Goal: Task Accomplishment & Management: Use online tool/utility

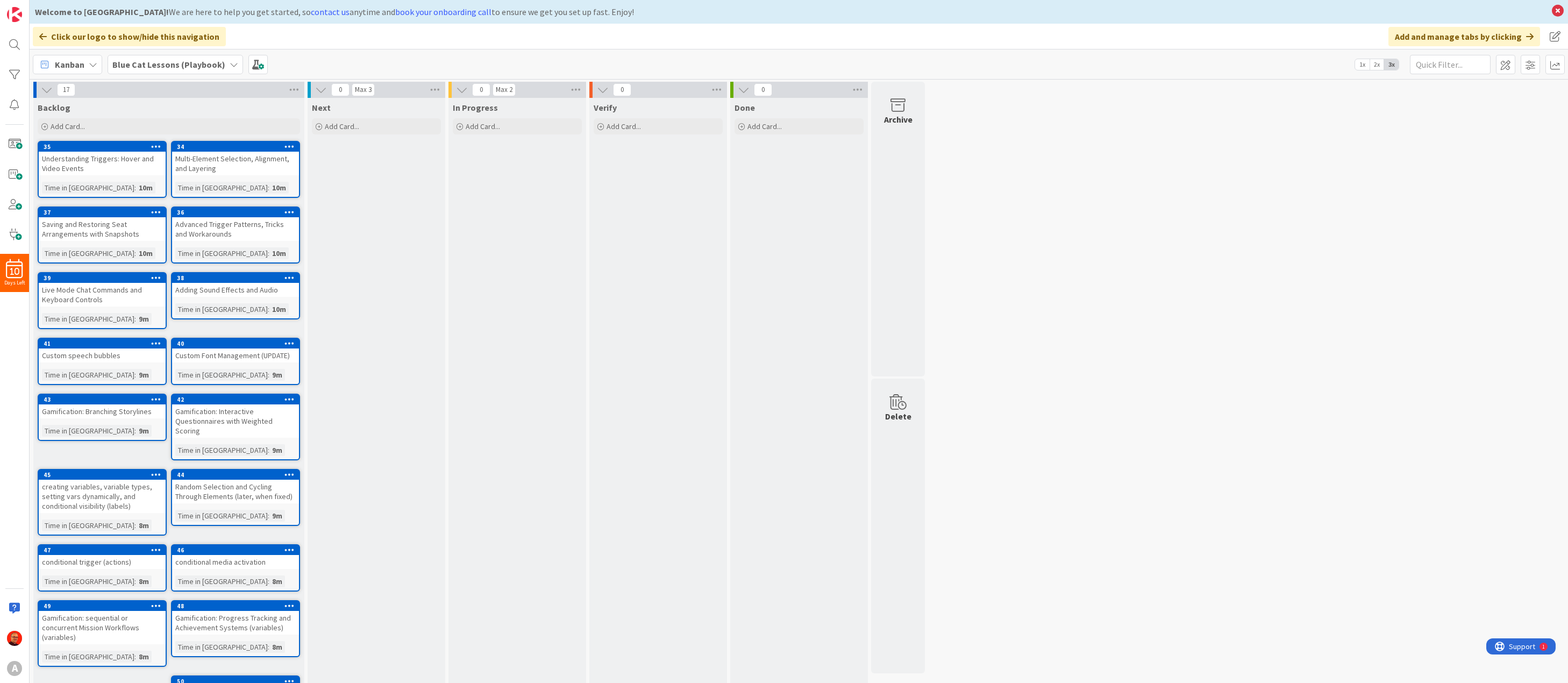
click at [162, 66] on b "Blue Cat Lessons (Playbook)" at bounding box center [169, 65] width 113 height 11
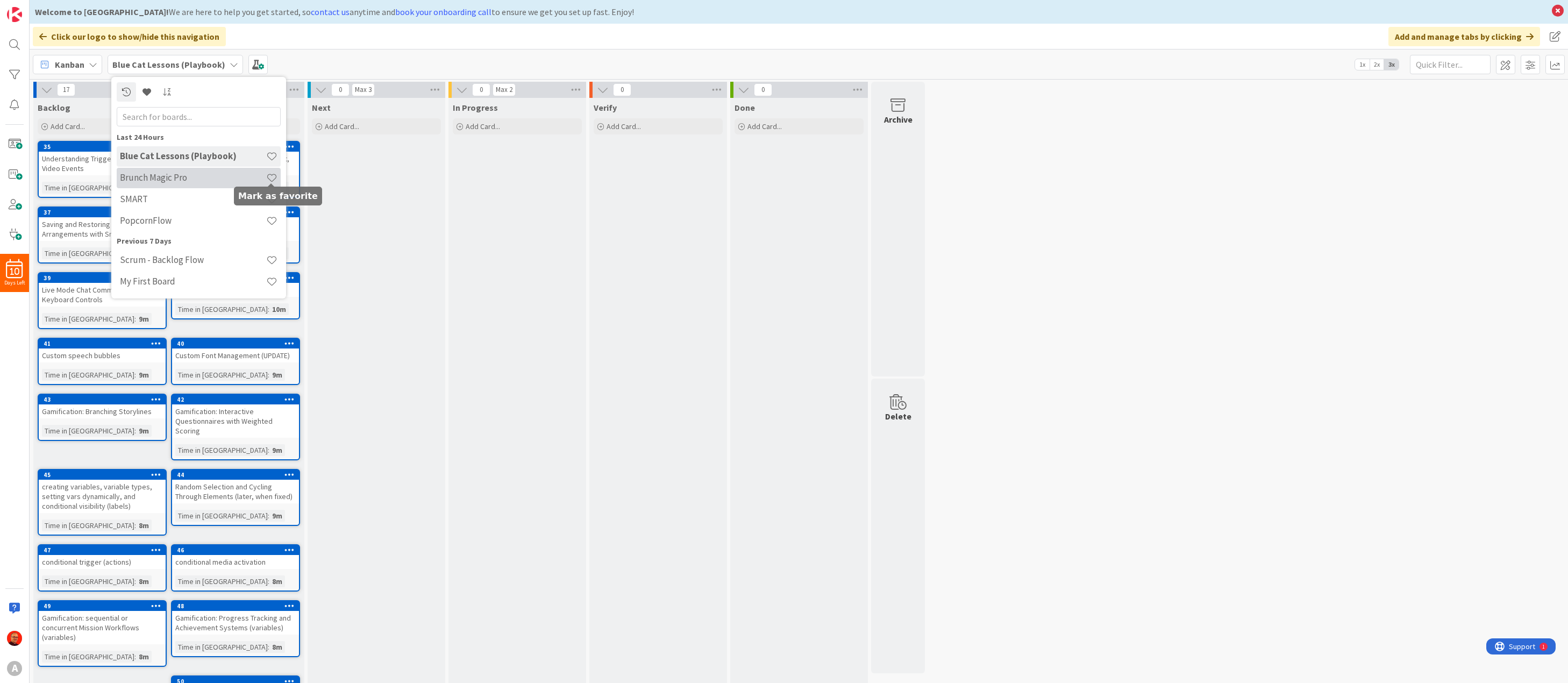
click at [271, 176] on span at bounding box center [271, 178] width 12 height 12
click at [271, 153] on span at bounding box center [271, 156] width 12 height 12
click at [159, 197] on h4 "SMART" at bounding box center [193, 199] width 146 height 11
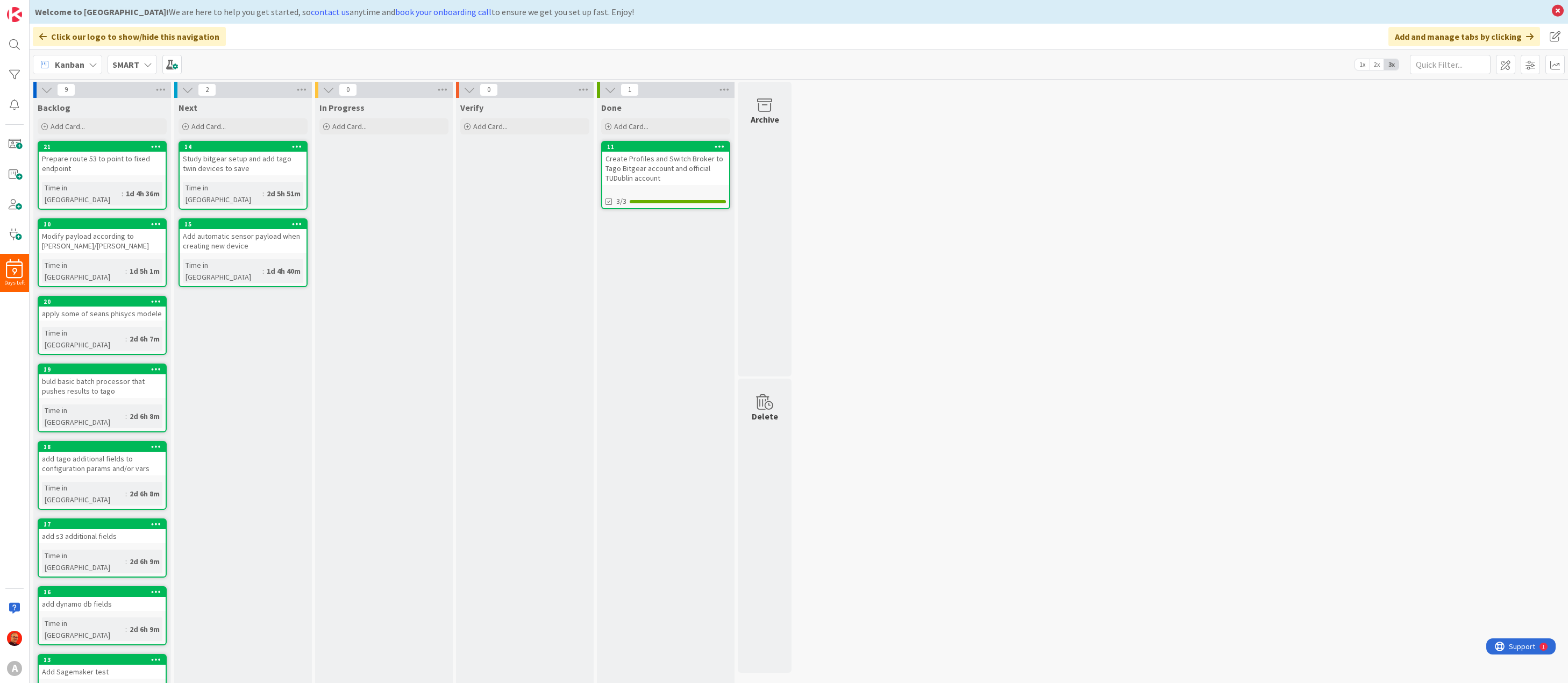
click at [141, 63] on div "SMART" at bounding box center [132, 65] width 49 height 19
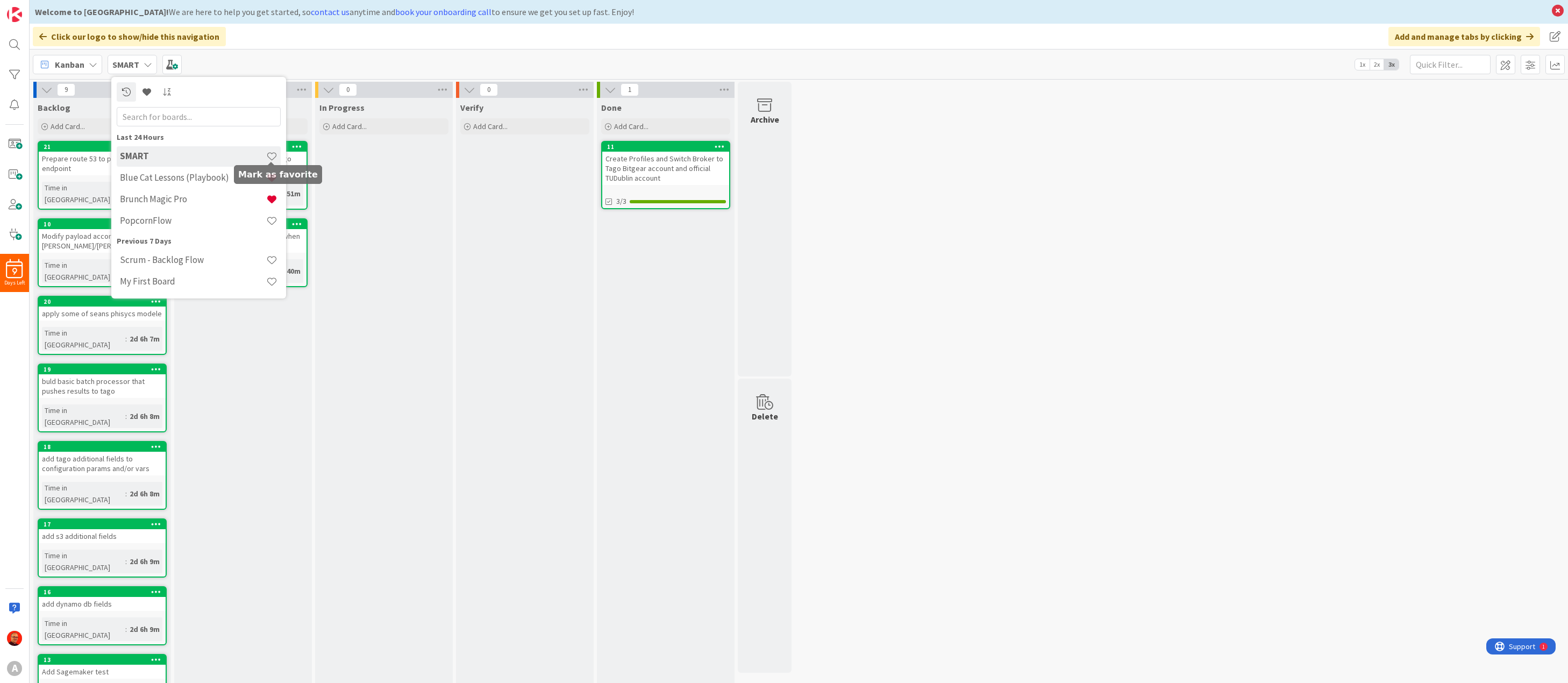
click at [270, 156] on span at bounding box center [271, 156] width 12 height 12
click at [165, 196] on h4 "Brunch Magic Pro" at bounding box center [193, 199] width 146 height 11
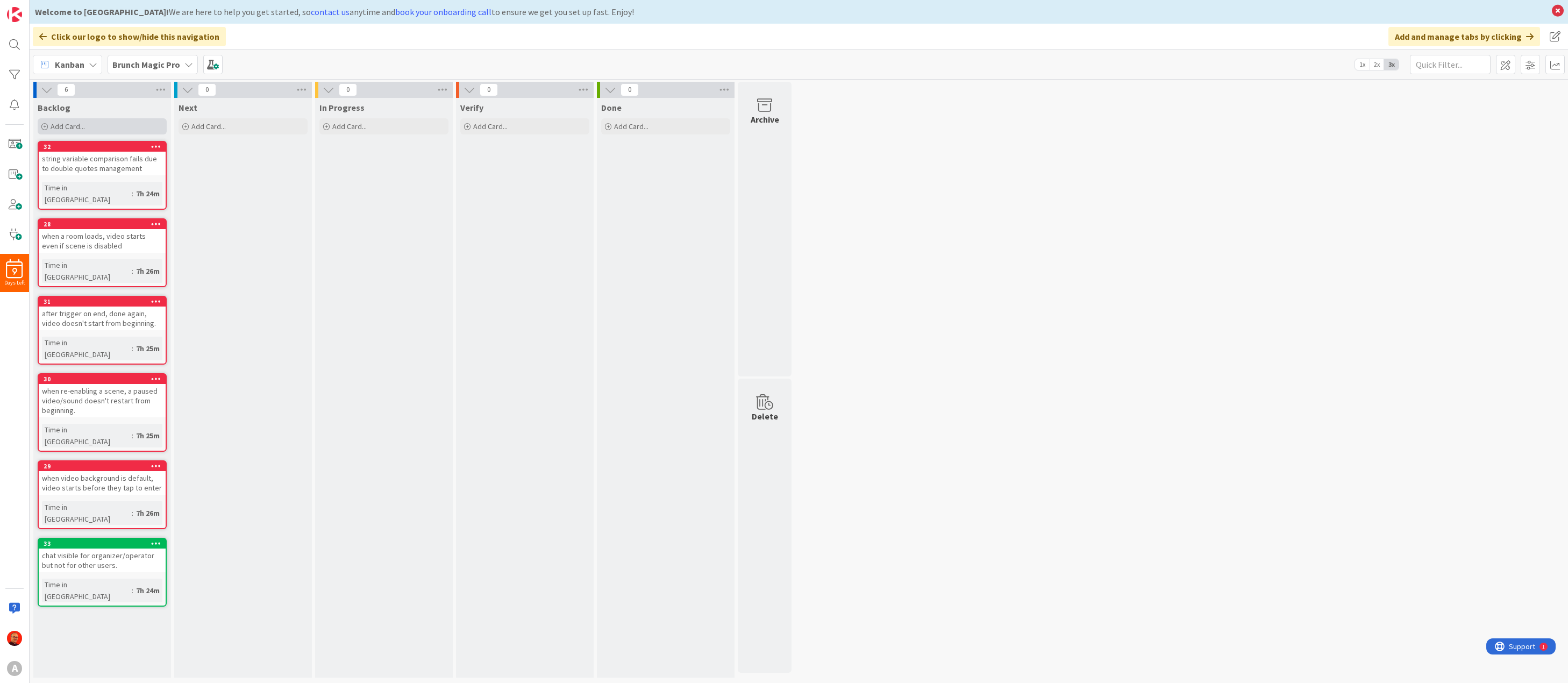
click at [75, 121] on div "Add Card..." at bounding box center [102, 126] width 129 height 16
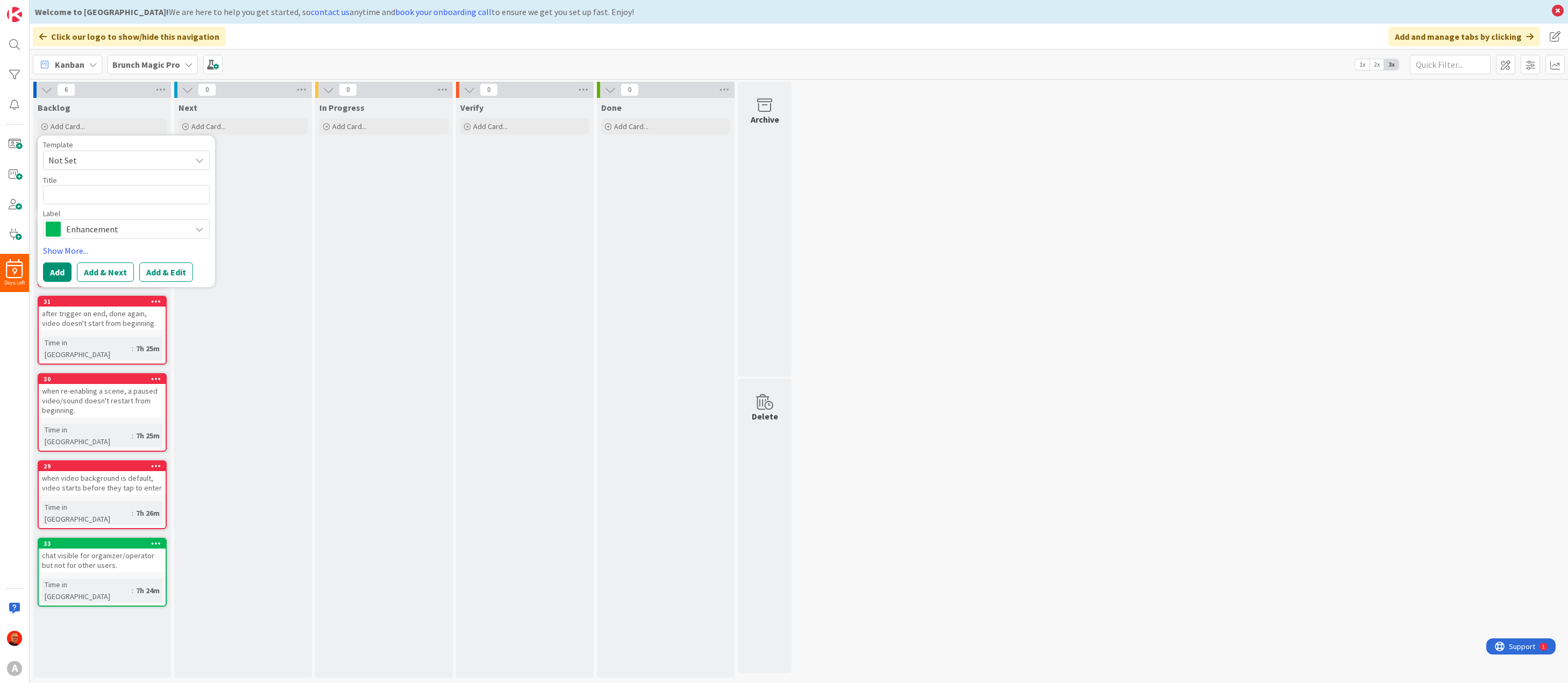
click at [81, 231] on span "Enhancement" at bounding box center [126, 229] width 119 height 15
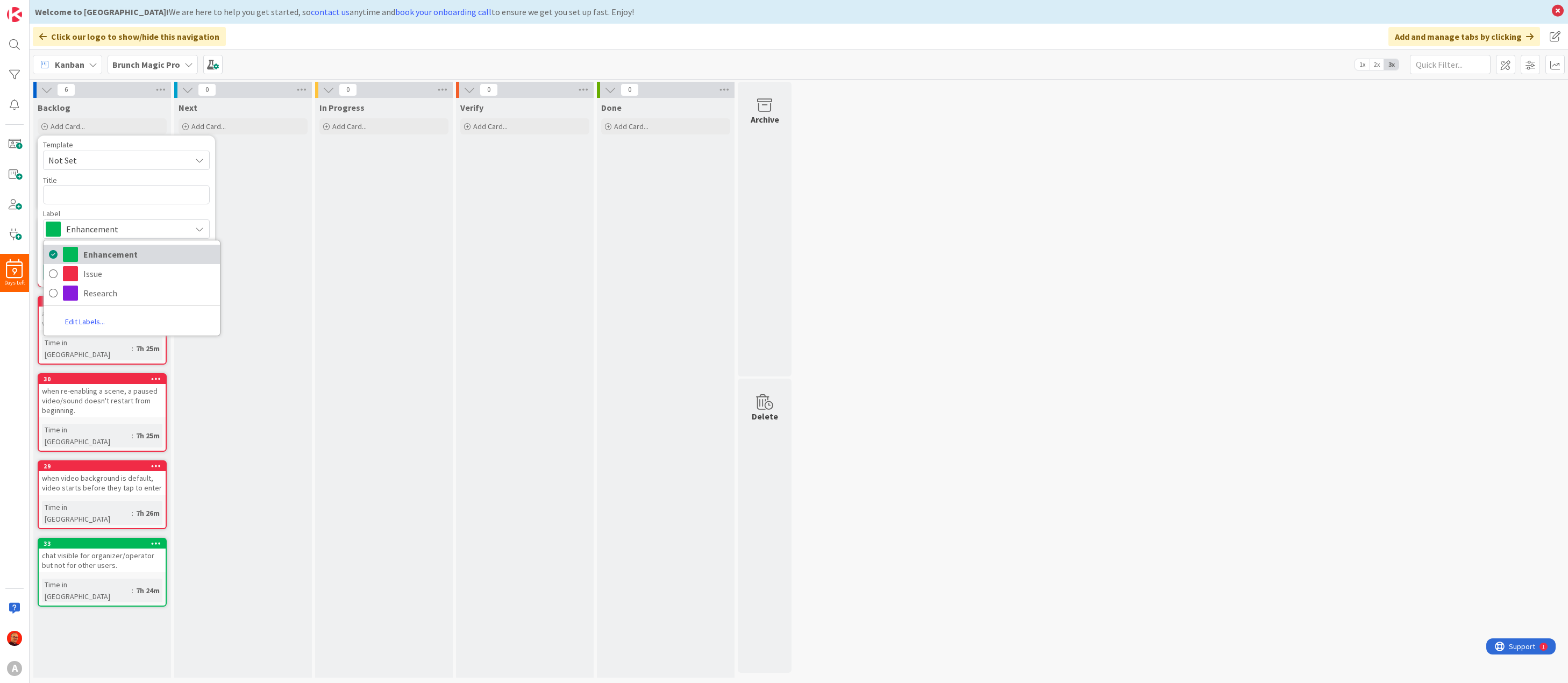
click at [99, 251] on span "Enhancement" at bounding box center [149, 254] width 131 height 16
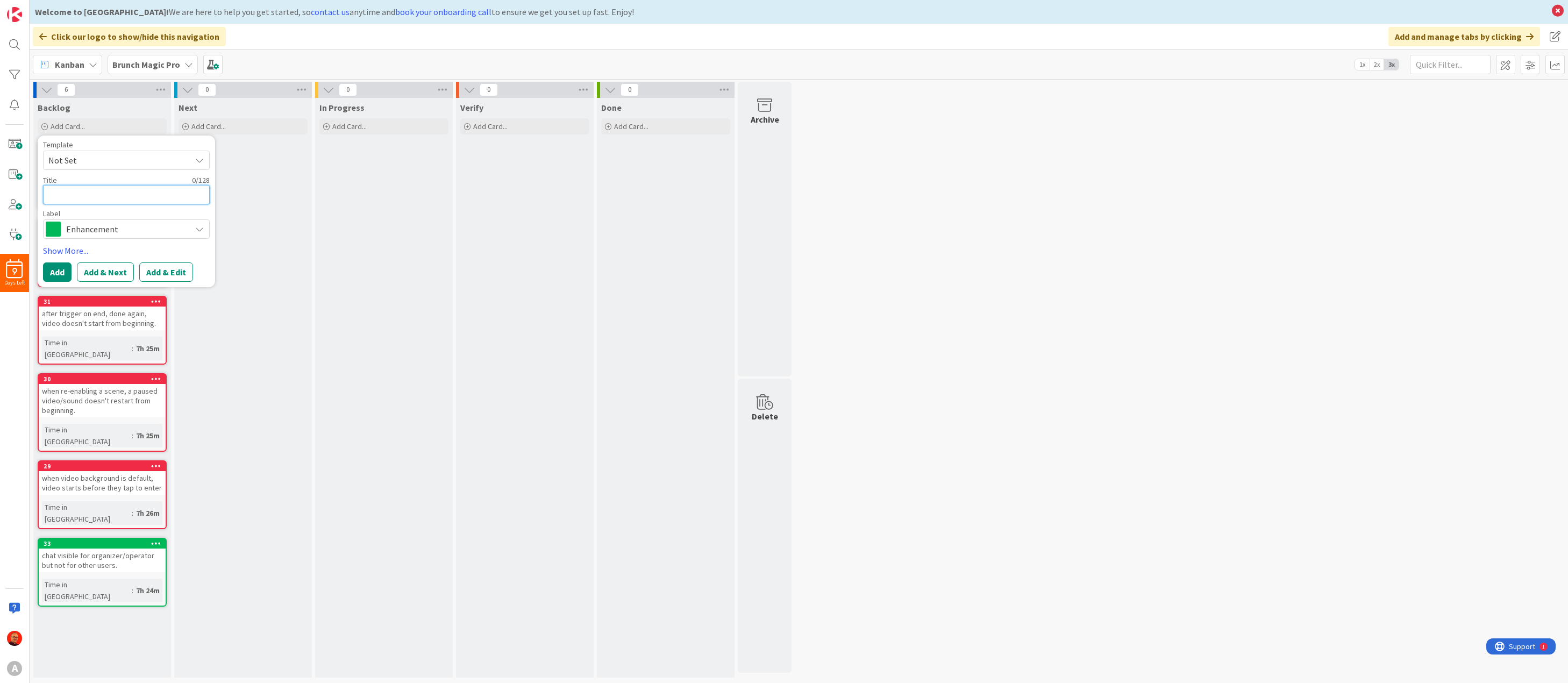
click at [68, 195] on textarea at bounding box center [127, 195] width 167 height 19
type textarea "x"
type textarea "A"
type textarea "x"
type textarea "Ad"
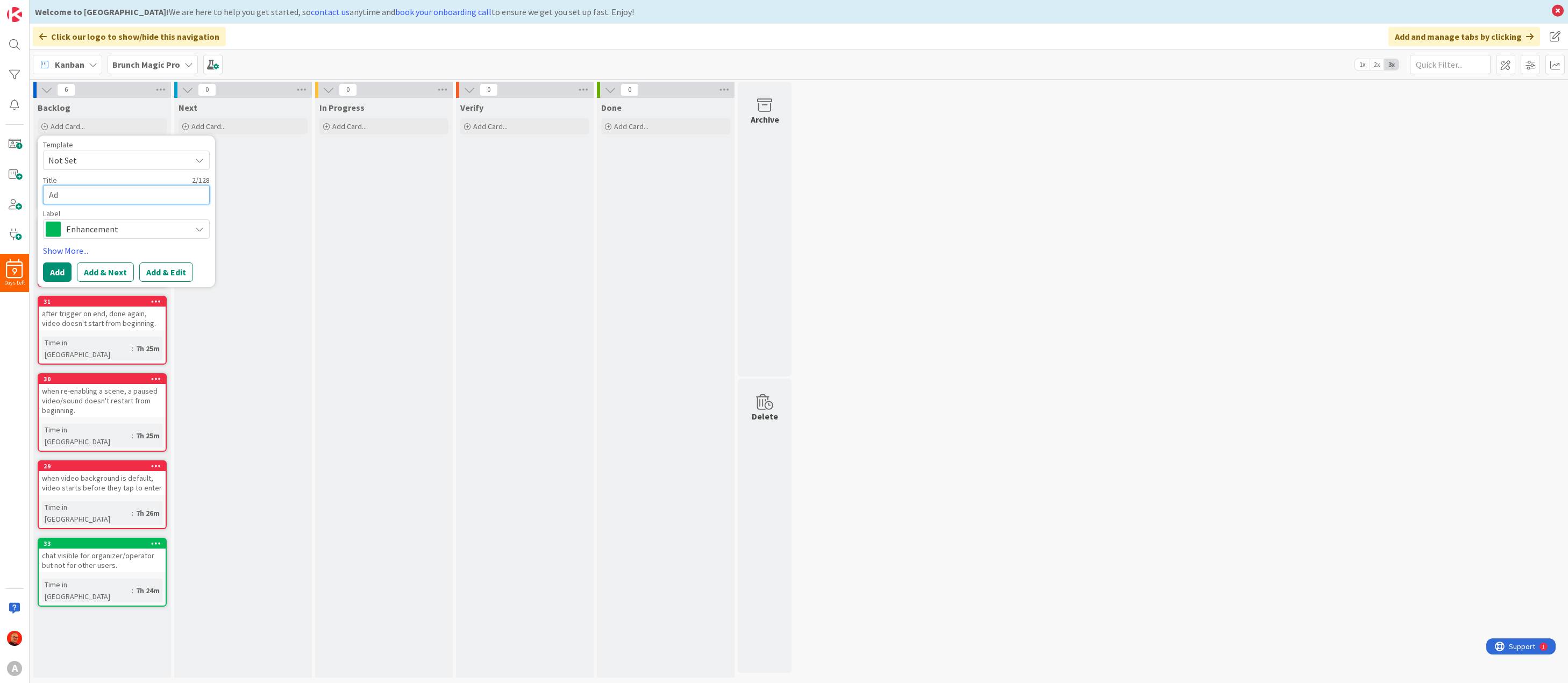
type textarea "x"
type textarea "Add"
type textarea "x"
type textarea "Add"
type textarea "x"
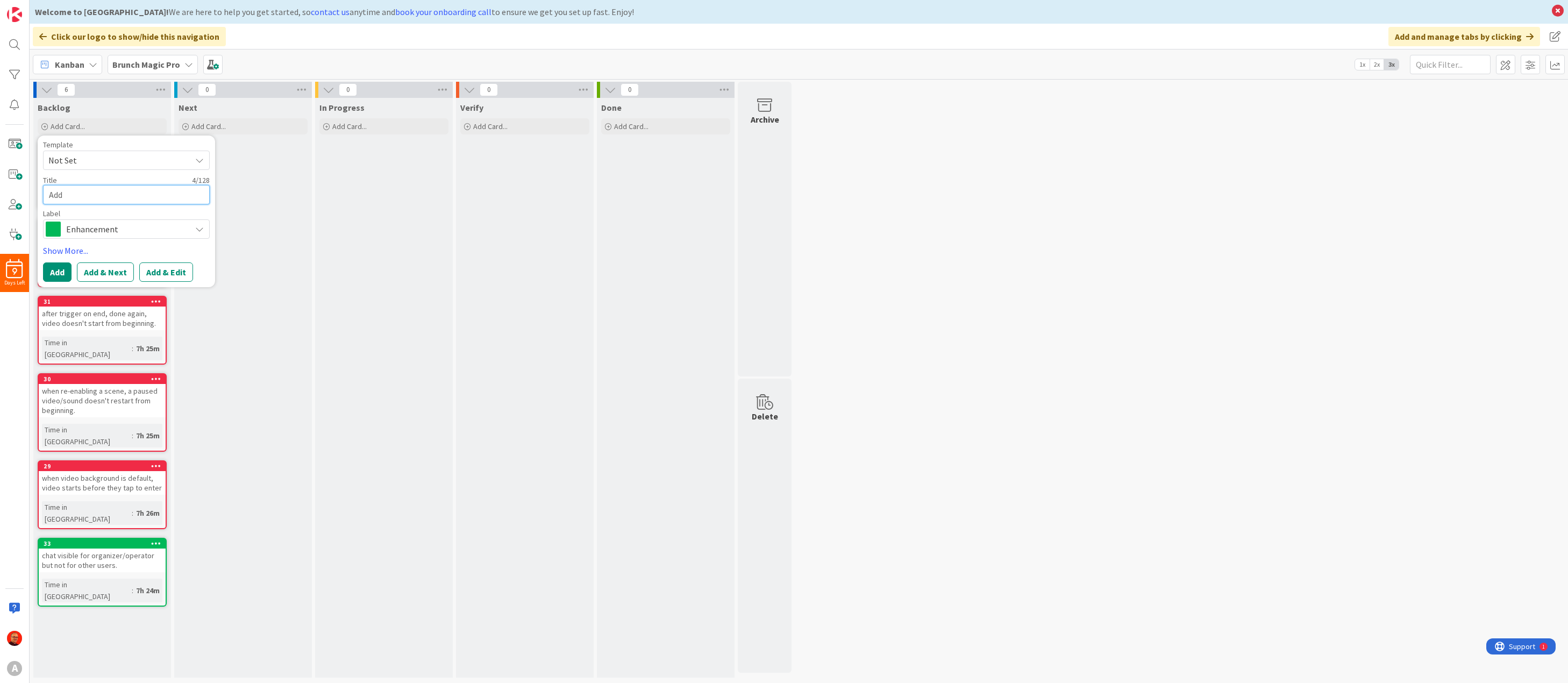
type textarea "Add n"
type textarea "x"
type textarea "Add ne"
type textarea "x"
type textarea "Add new"
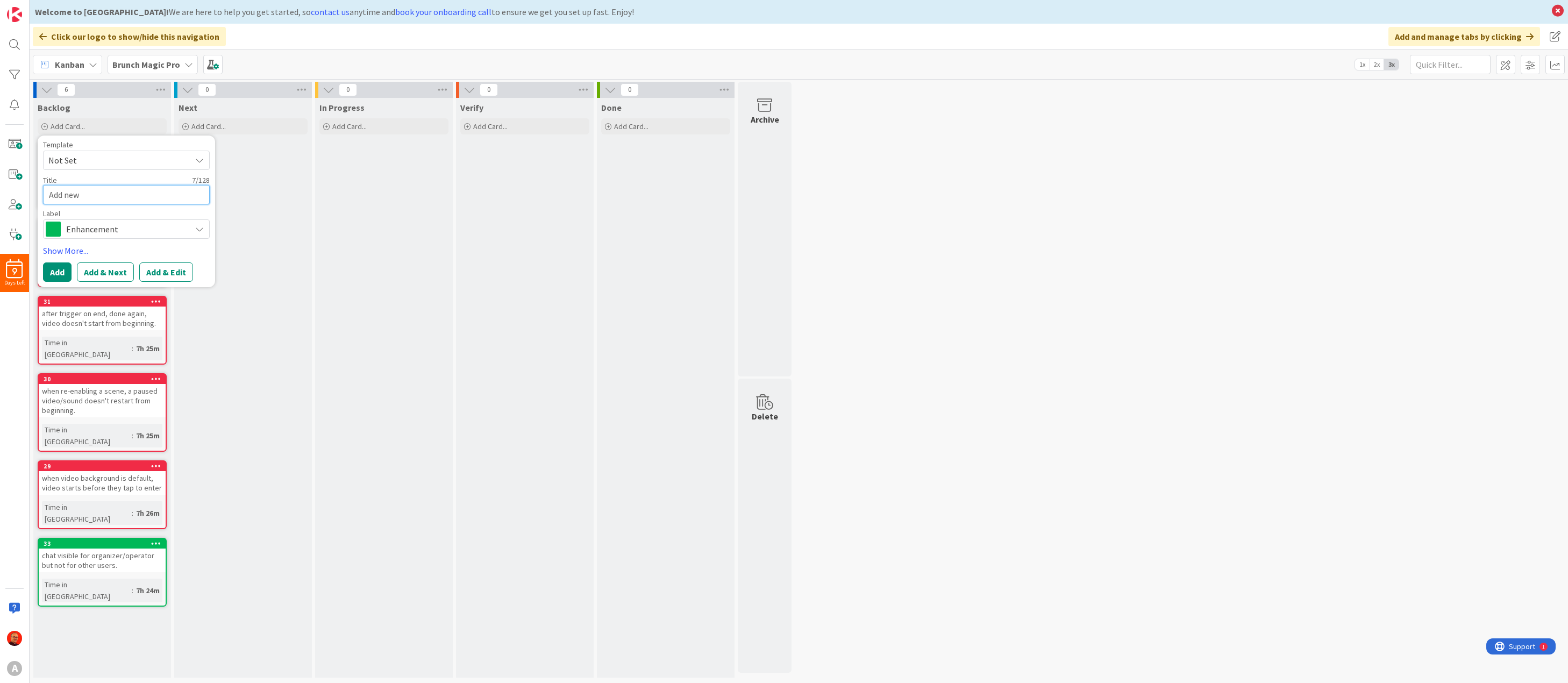
type textarea "x"
type textarea "Add new"
type textarea "x"
type textarea "Add new c"
type textarea "x"
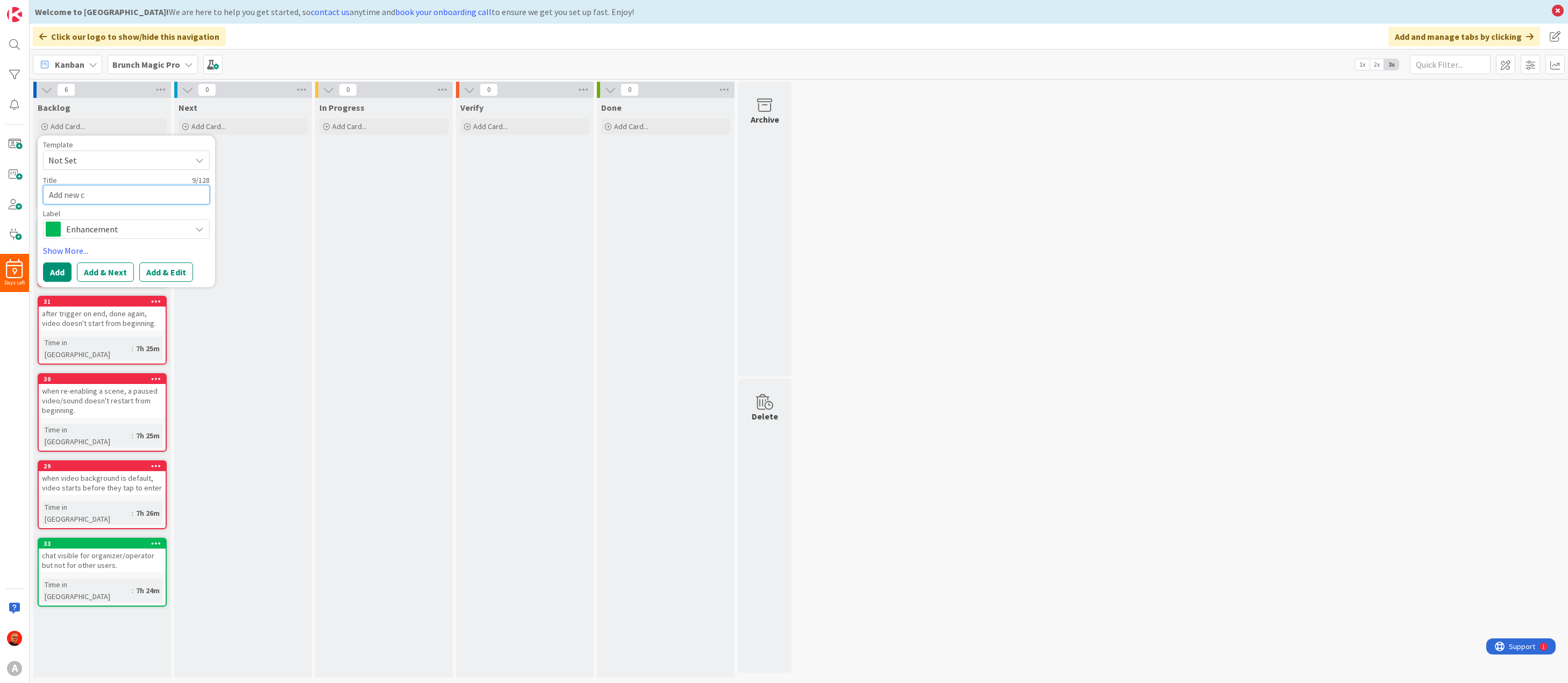
type textarea "Add new cl"
type textarea "x"
type textarea "Add new cla"
type textarea "x"
type textarea "Add new clas"
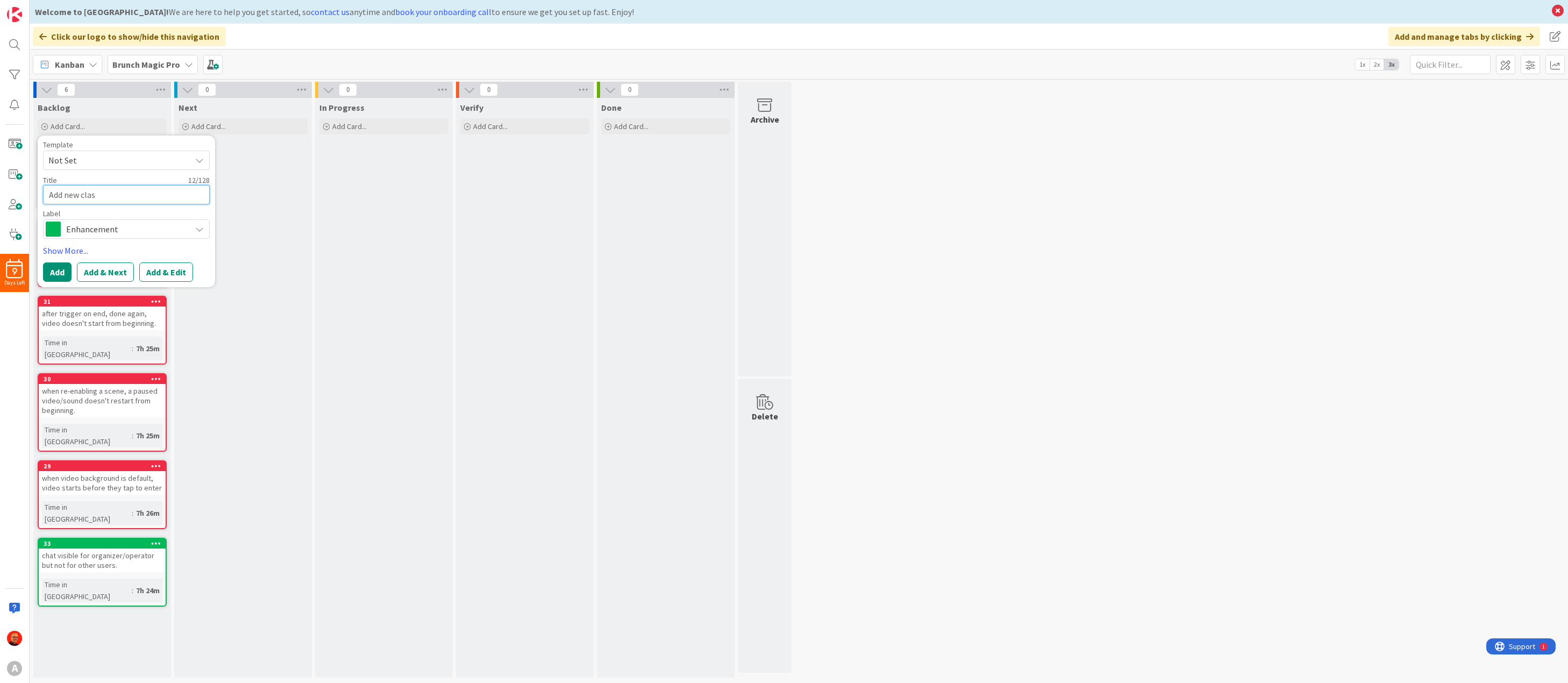
type textarea "x"
type textarea "Add new class"
type textarea "x"
type textarea "Add new classe"
type textarea "x"
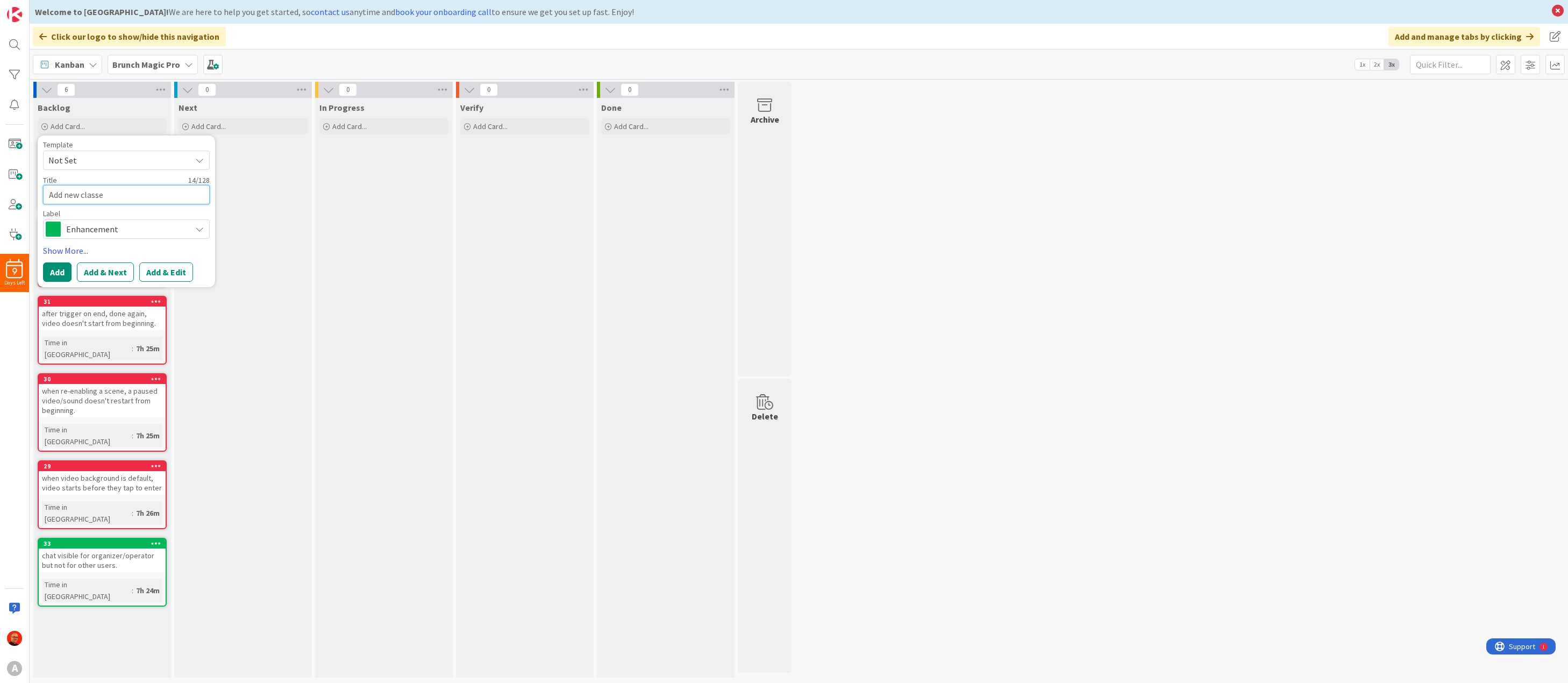
type textarea "Add new classes"
type textarea "x"
type textarea "Add new classes"
type textarea "x"
type textarea "Add new classes t"
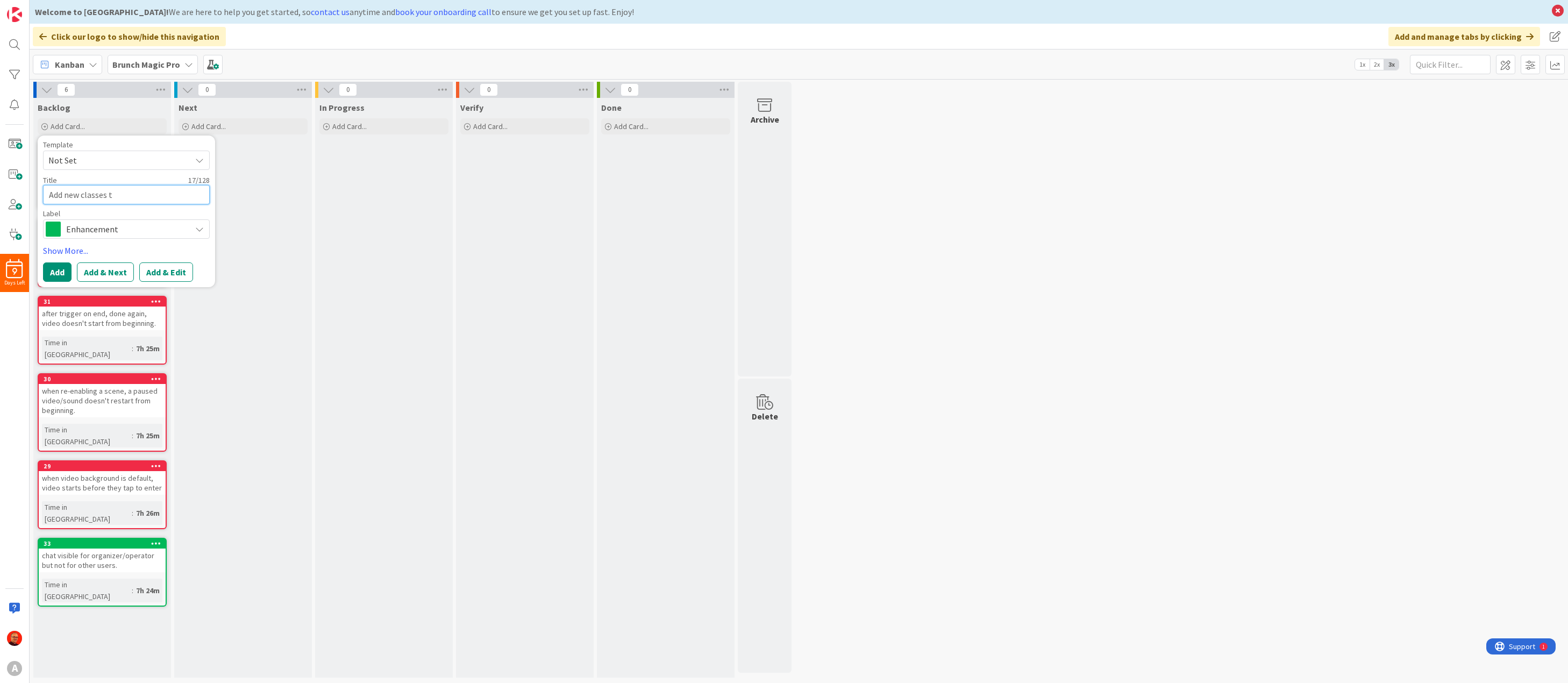
type textarea "x"
type textarea "Add new classes to"
type textarea "x"
type textarea "Add new classes to"
type textarea "x"
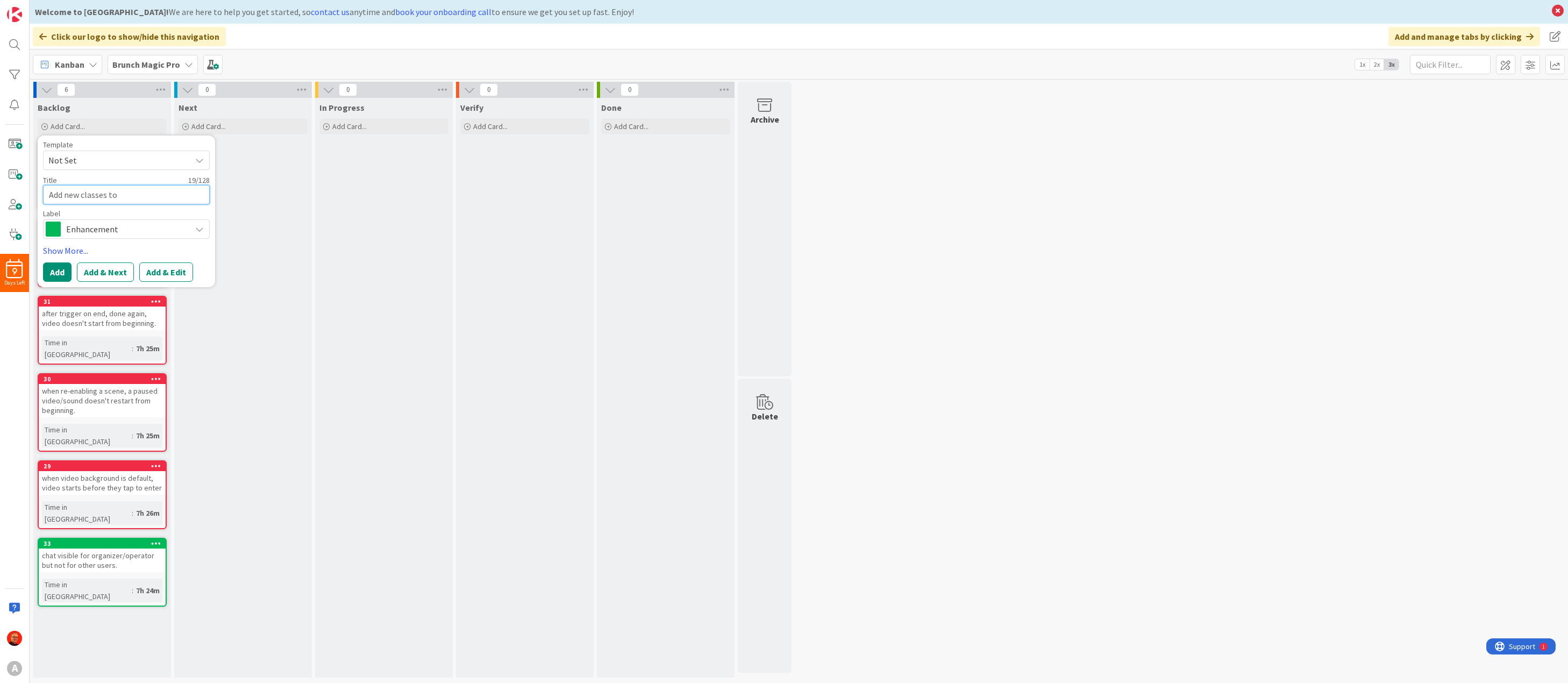
type textarea "Add new classes to c"
type textarea "x"
type textarea "Add new classes to ch"
type textarea "x"
type textarea "Add new classes to cha"
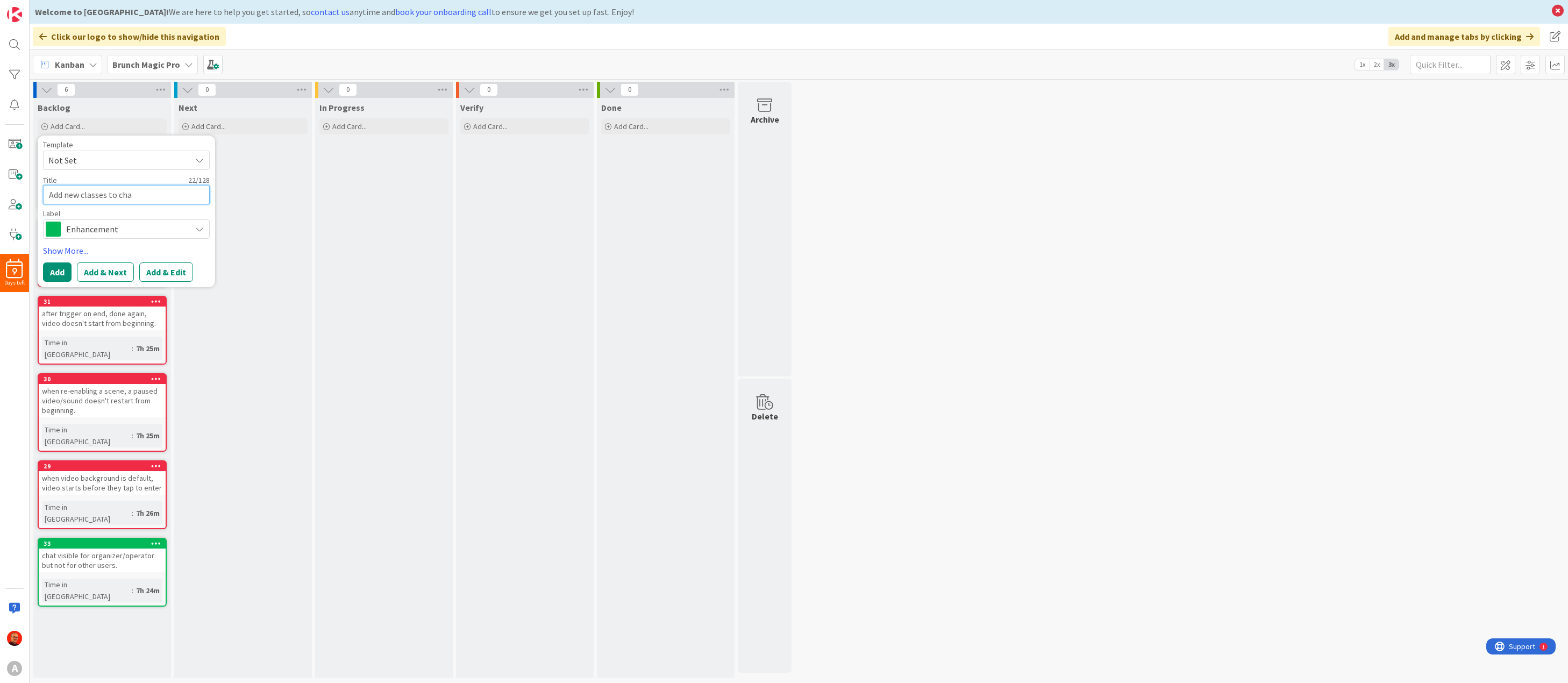
type textarea "x"
type textarea "Add new classes to chat"
type textarea "x"
type textarea "Add new classes to chat"
type textarea "x"
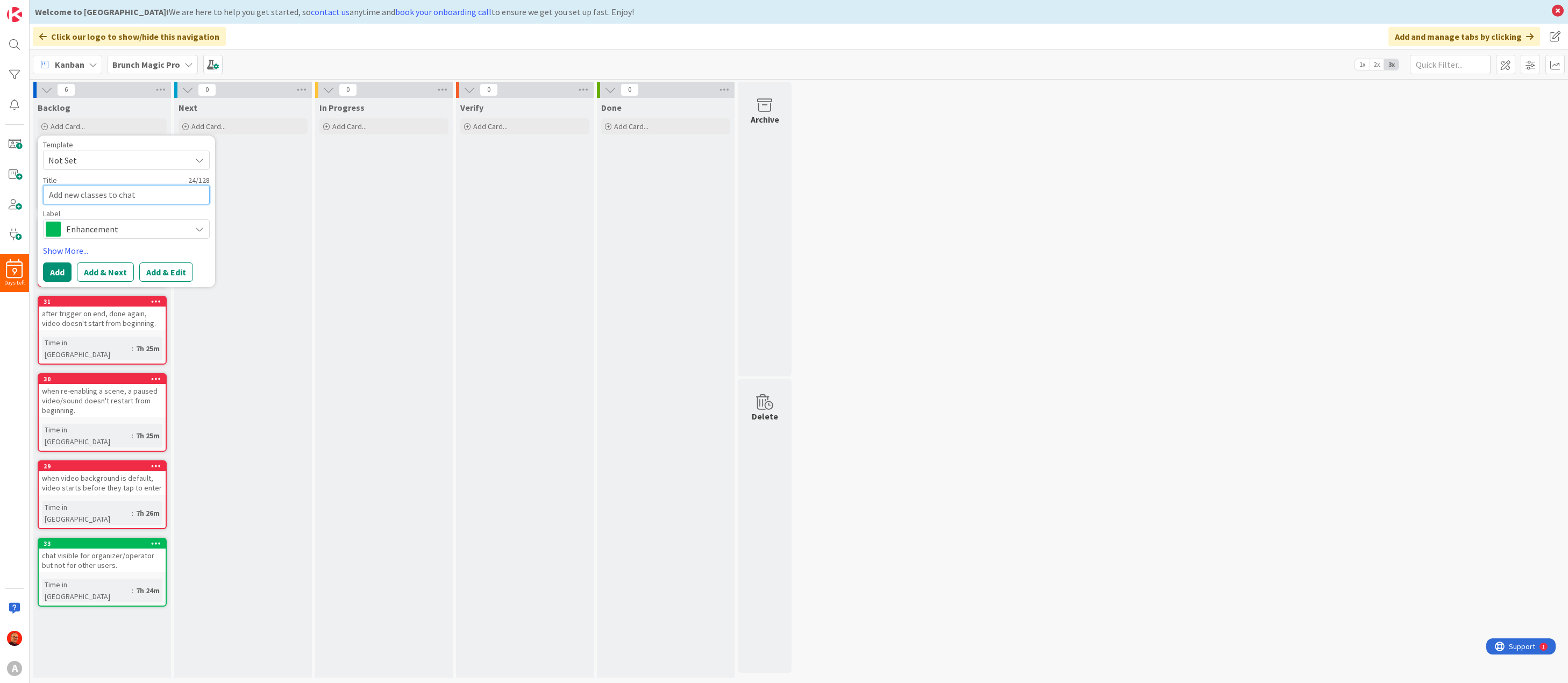
type textarea "Add new classes to chat ("
type textarea "x"
type textarea "Add new cclasses to chat ("
type textarea "x"
type textarea "Add new csclasses to chat ("
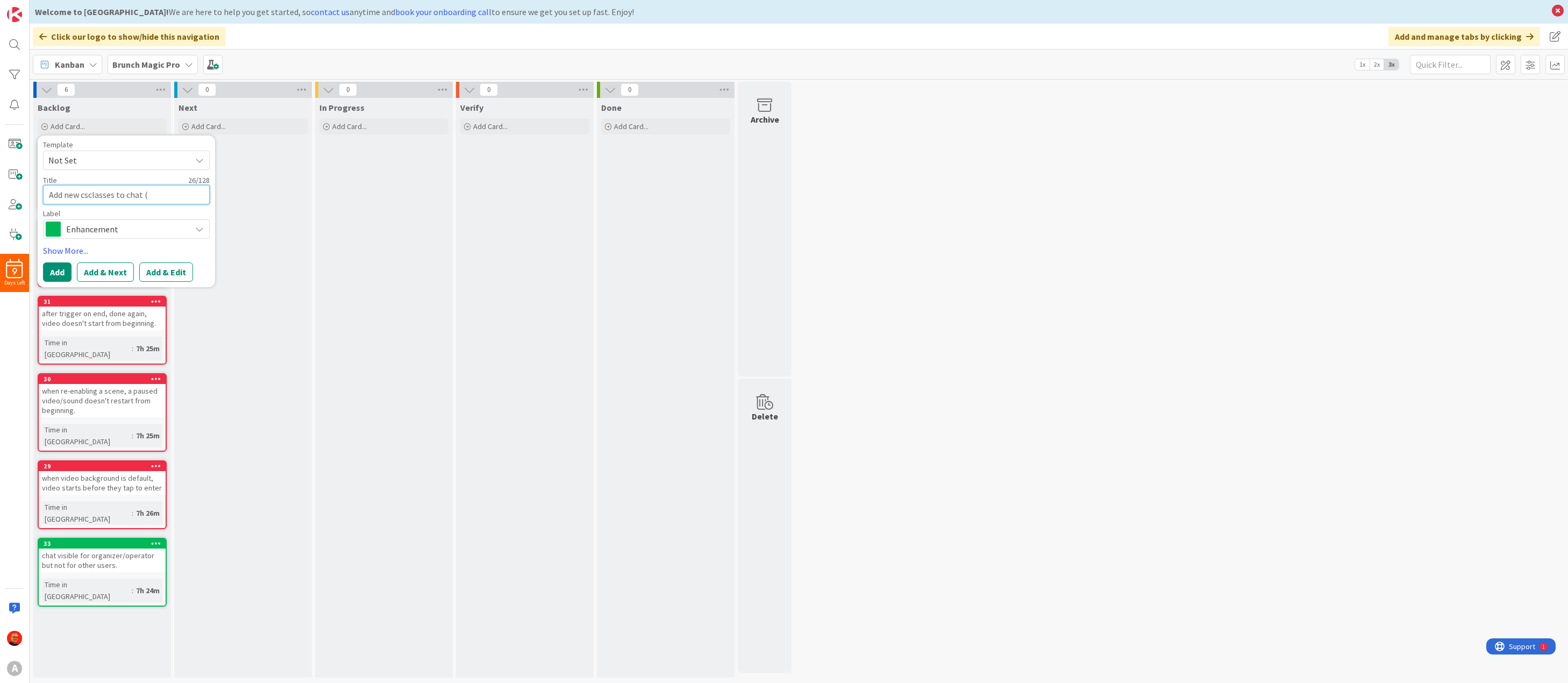
type textarea "x"
type textarea "Add new cssclasses to chat ("
type textarea "x"
type textarea "Add new css classes to chat ("
type textarea "x"
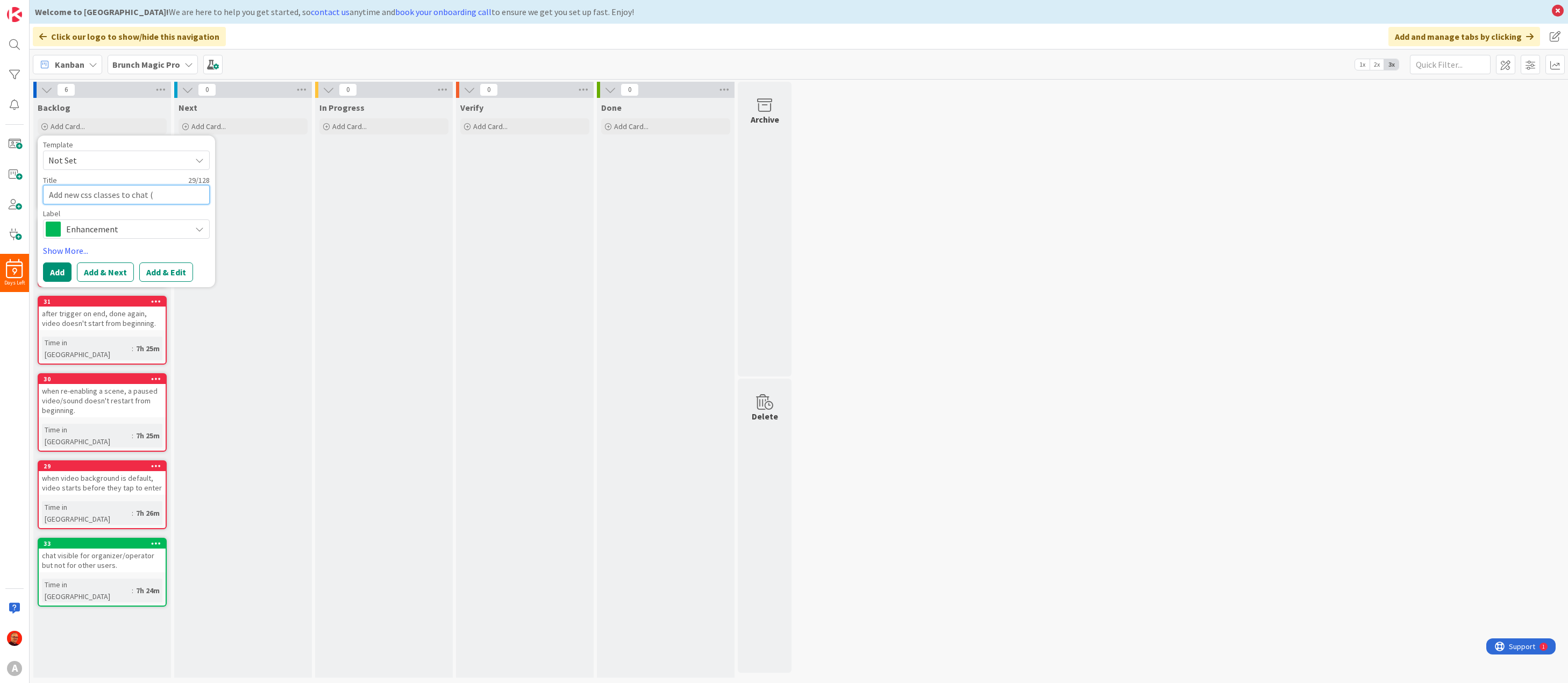
type textarea "Add new css classes to chat"
type textarea "x"
type textarea "Add new css classes to chat e"
type textarea "x"
type textarea "Add new css classes to chat el"
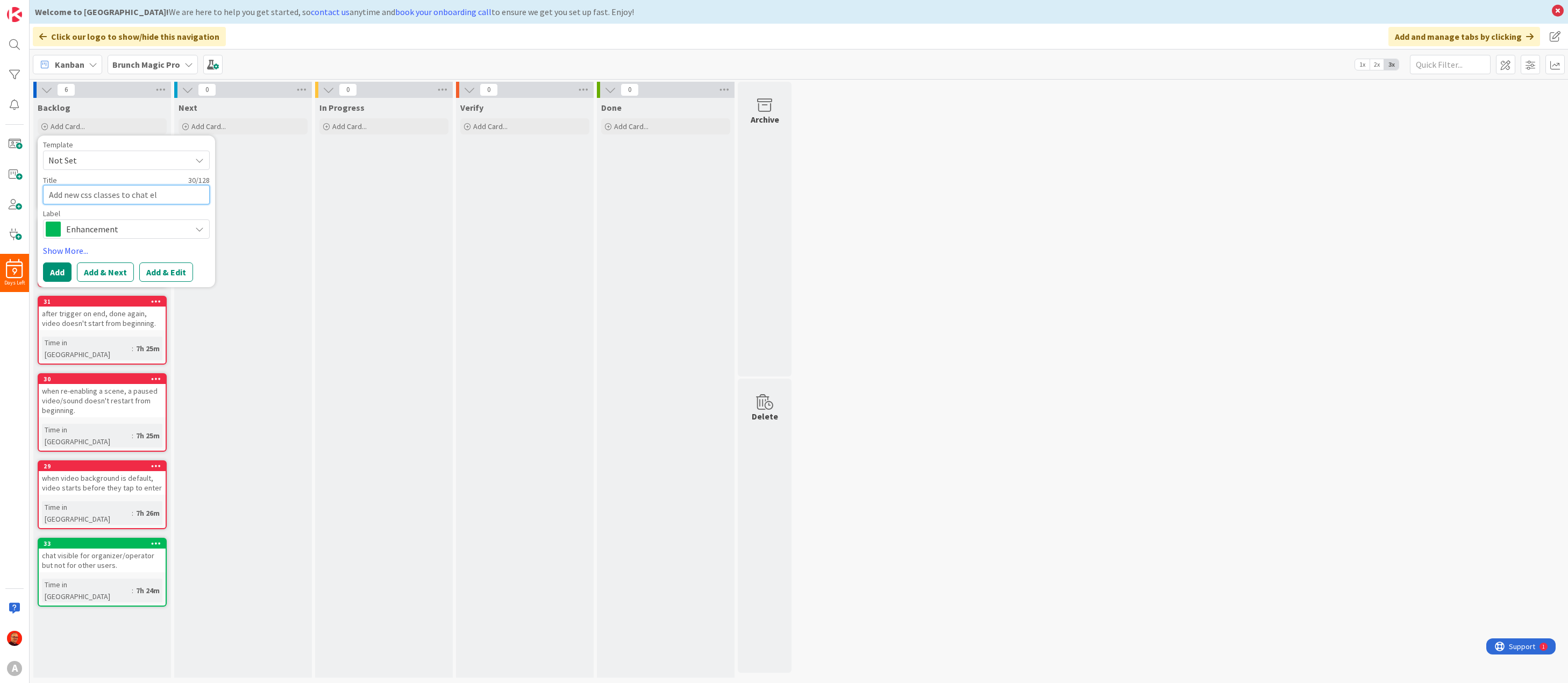
type textarea "x"
type textarea "Add new css classes to chat ele"
type textarea "x"
type textarea "Add new css classes to chat elem"
type textarea "x"
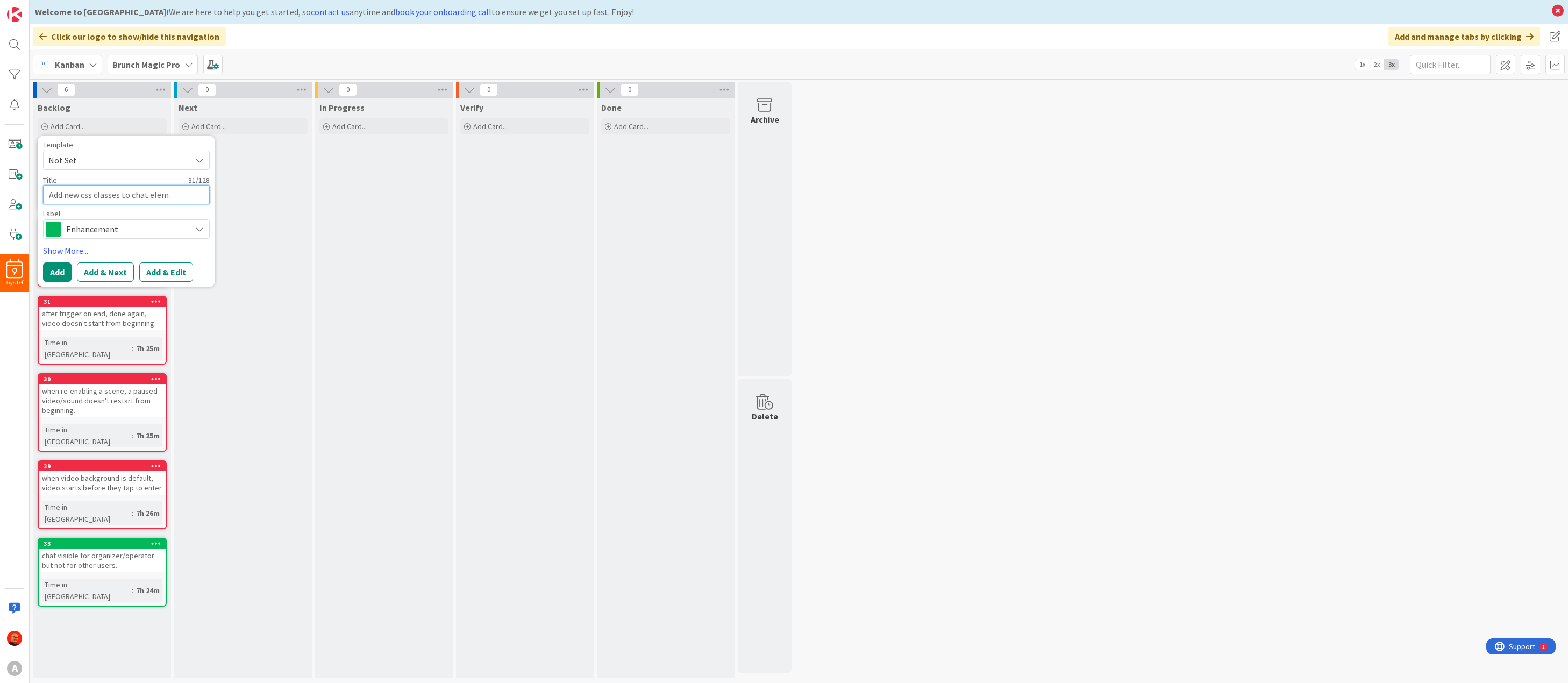
type textarea "Add new css classes to chat eleme"
type textarea "x"
type textarea "Add new css classes to chat elemen"
type textarea "x"
type textarea "Add new css classes to chat element"
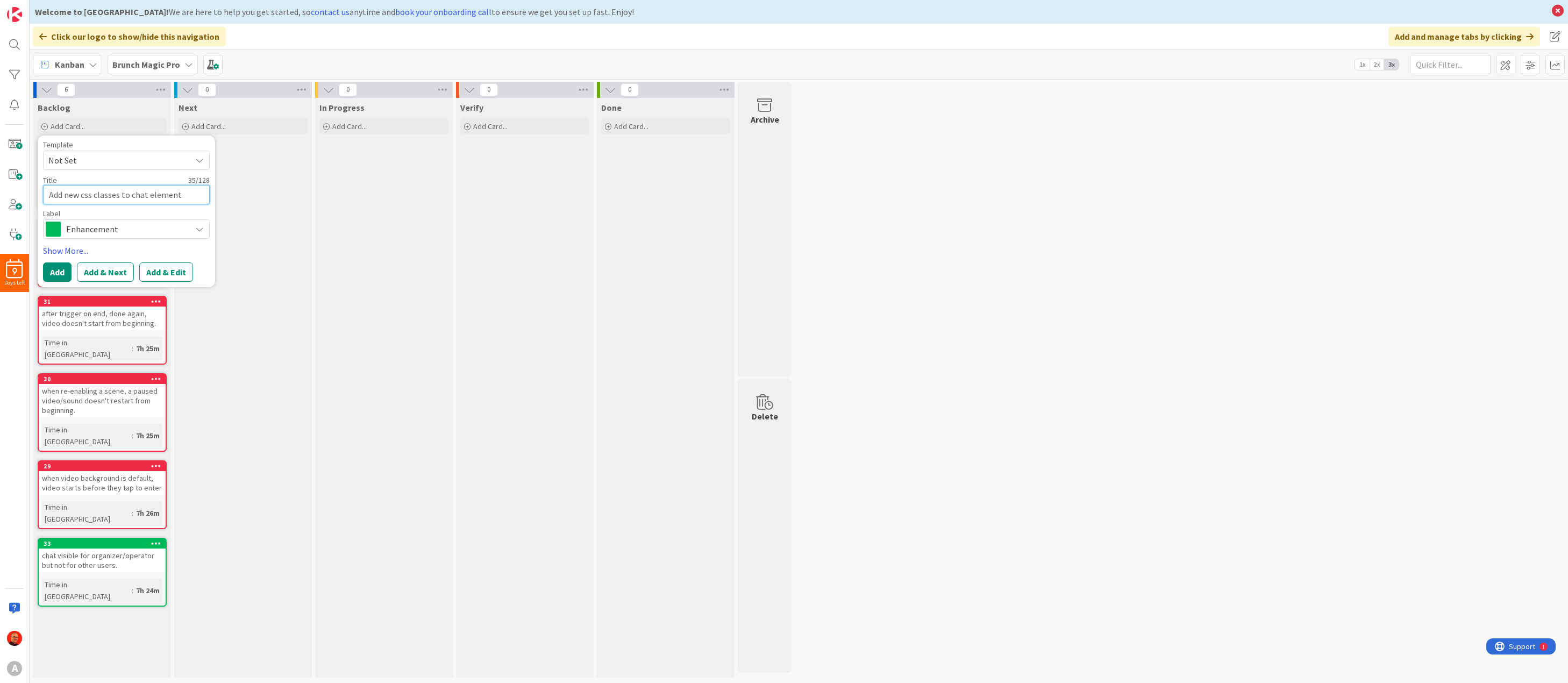
type textarea "x"
type textarea "Add new css classes to chat elements"
type textarea "x"
type textarea "Add new css classes to chat elements"
type textarea "x"
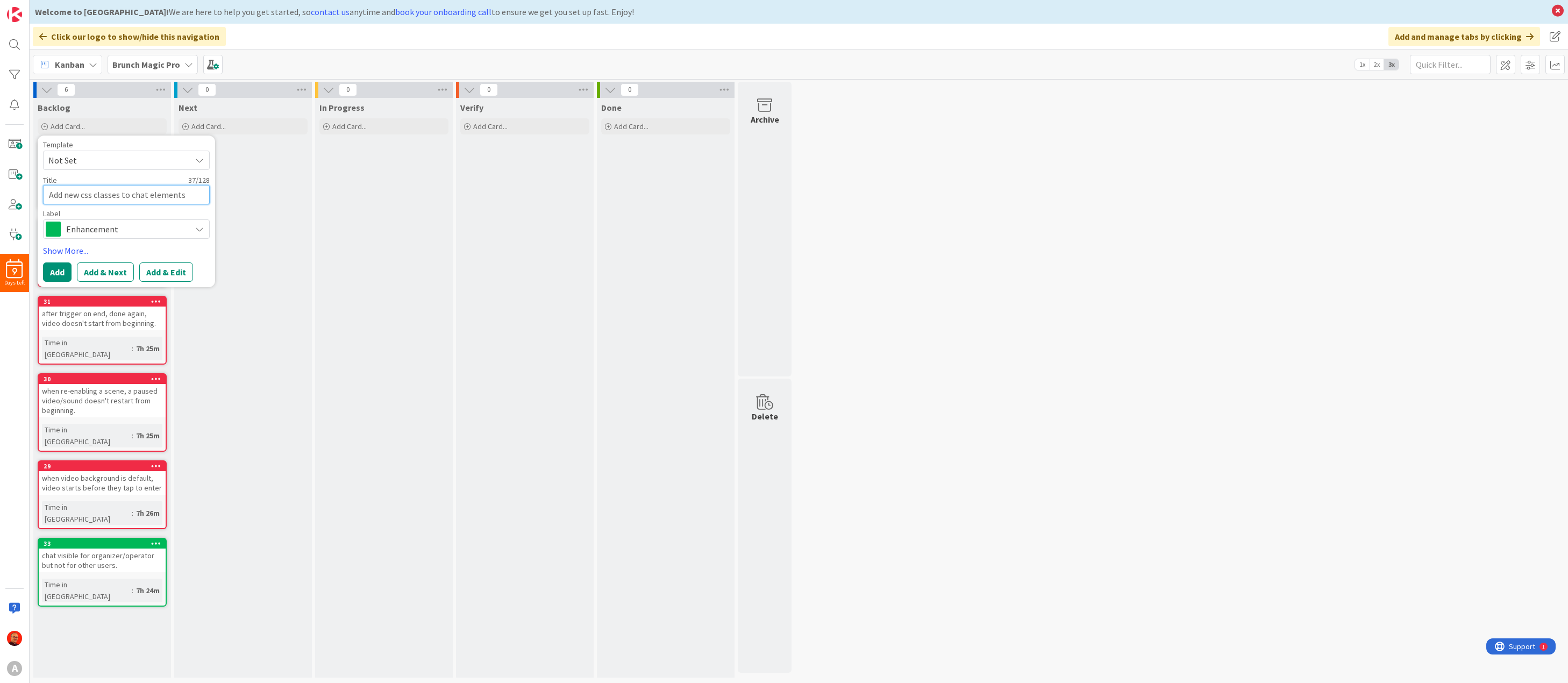
type textarea "Add new css classes to chat elements ("
type textarea "x"
type textarea "Add new css classes to chat elements (b"
type textarea "x"
type textarea "Add new css classes to chat elements (bu"
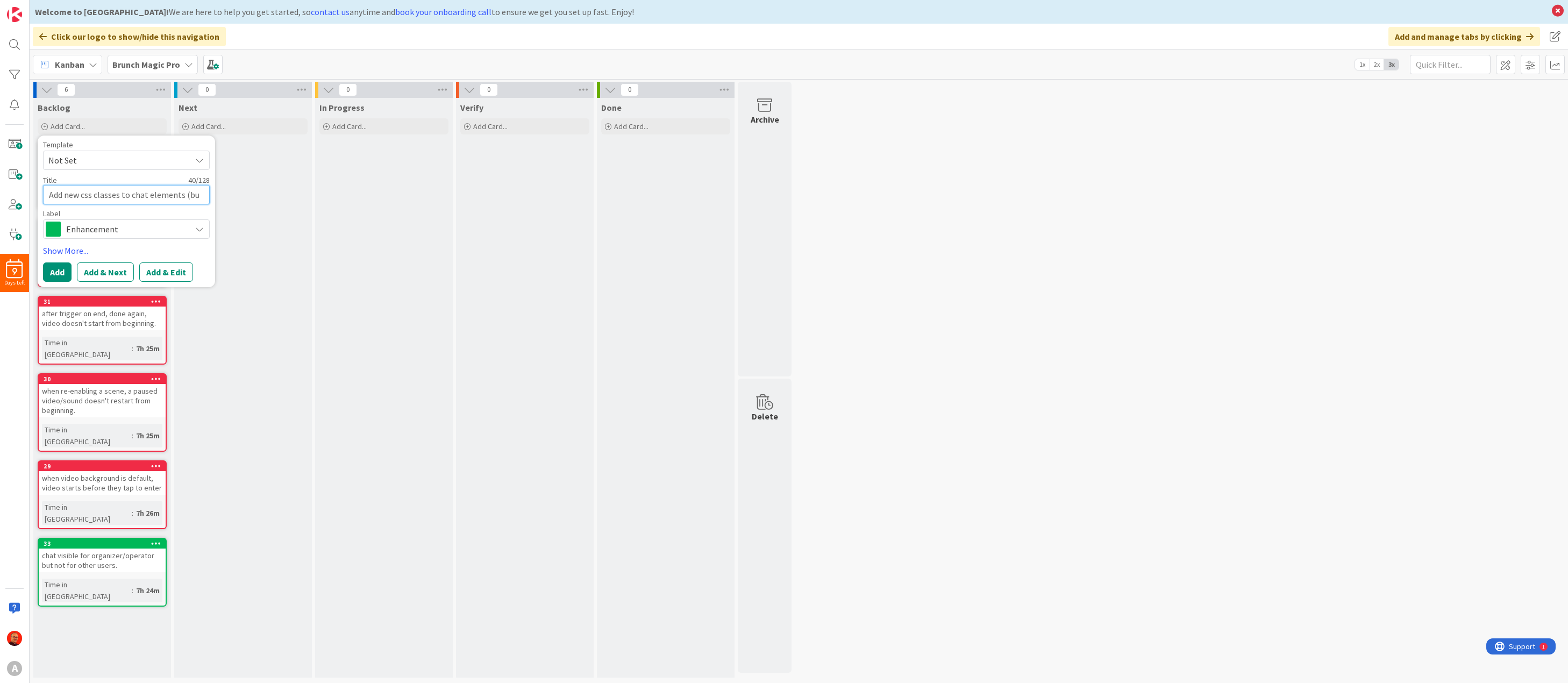
type textarea "x"
type textarea "Add new css classes to chat elements (but"
type textarea "x"
type textarea "Add new css classes to chat elements (butt"
type textarea "x"
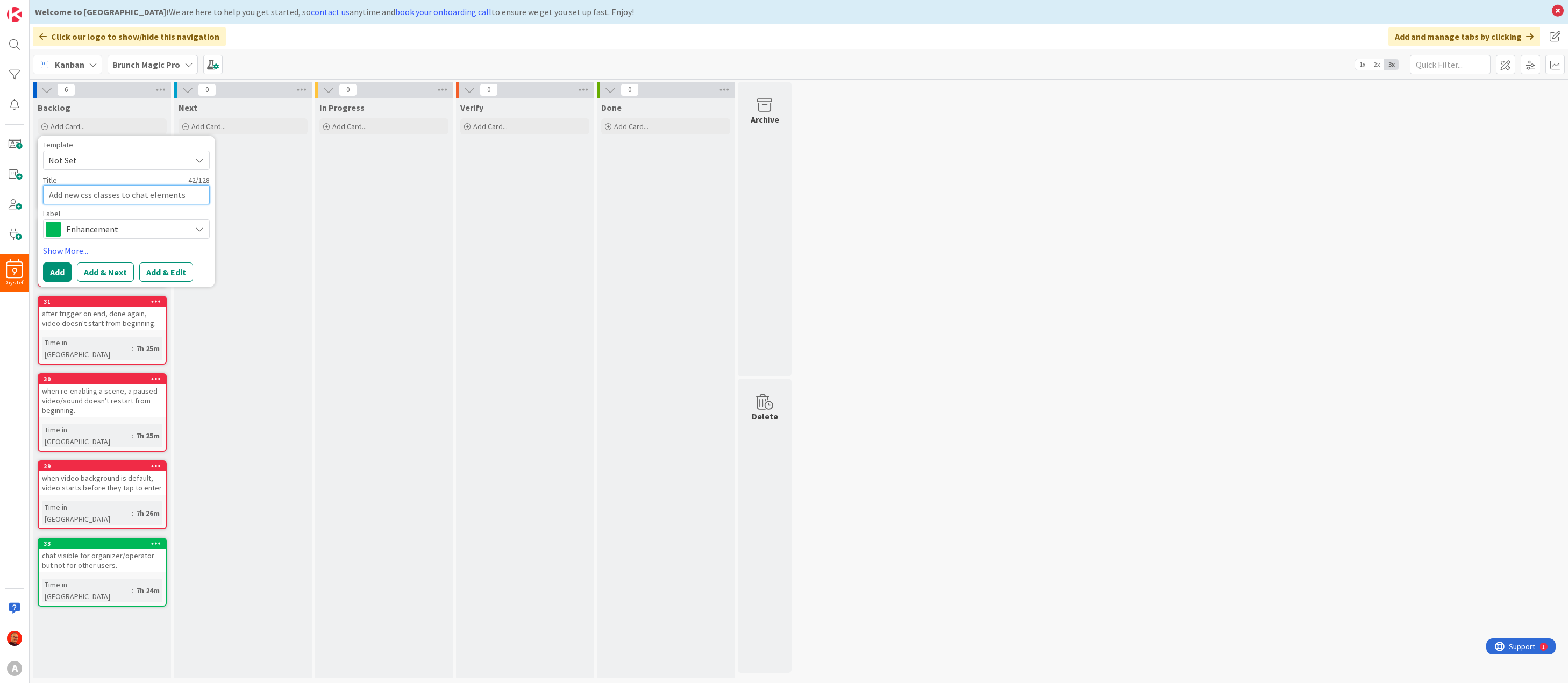
type textarea "Add new css classes to chat elements (butto"
type textarea "x"
type textarea "Add new css classes to chat elements (button"
type textarea "x"
type textarea "Add new css classes to chat elements (buttons"
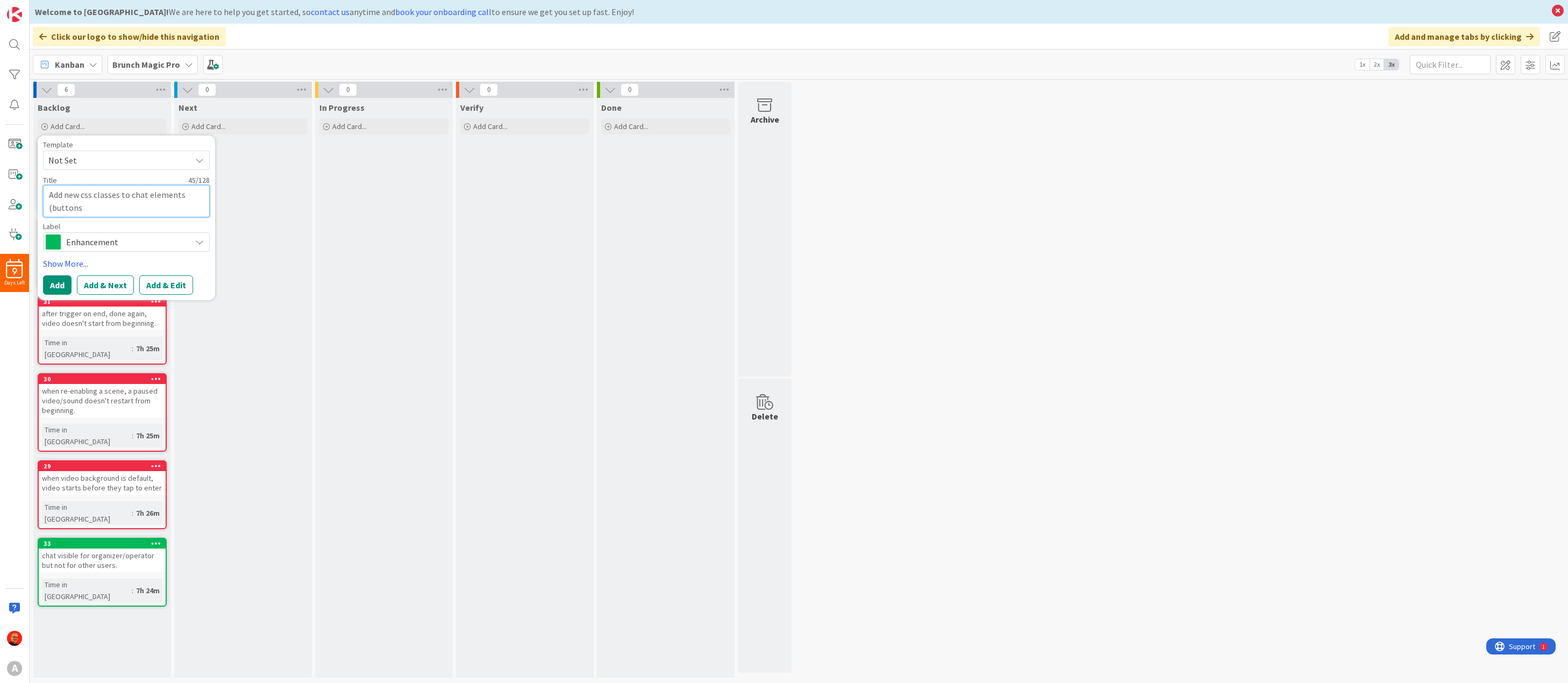
type textarea "x"
type textarea "Add new css classes to chat elements (buttons)"
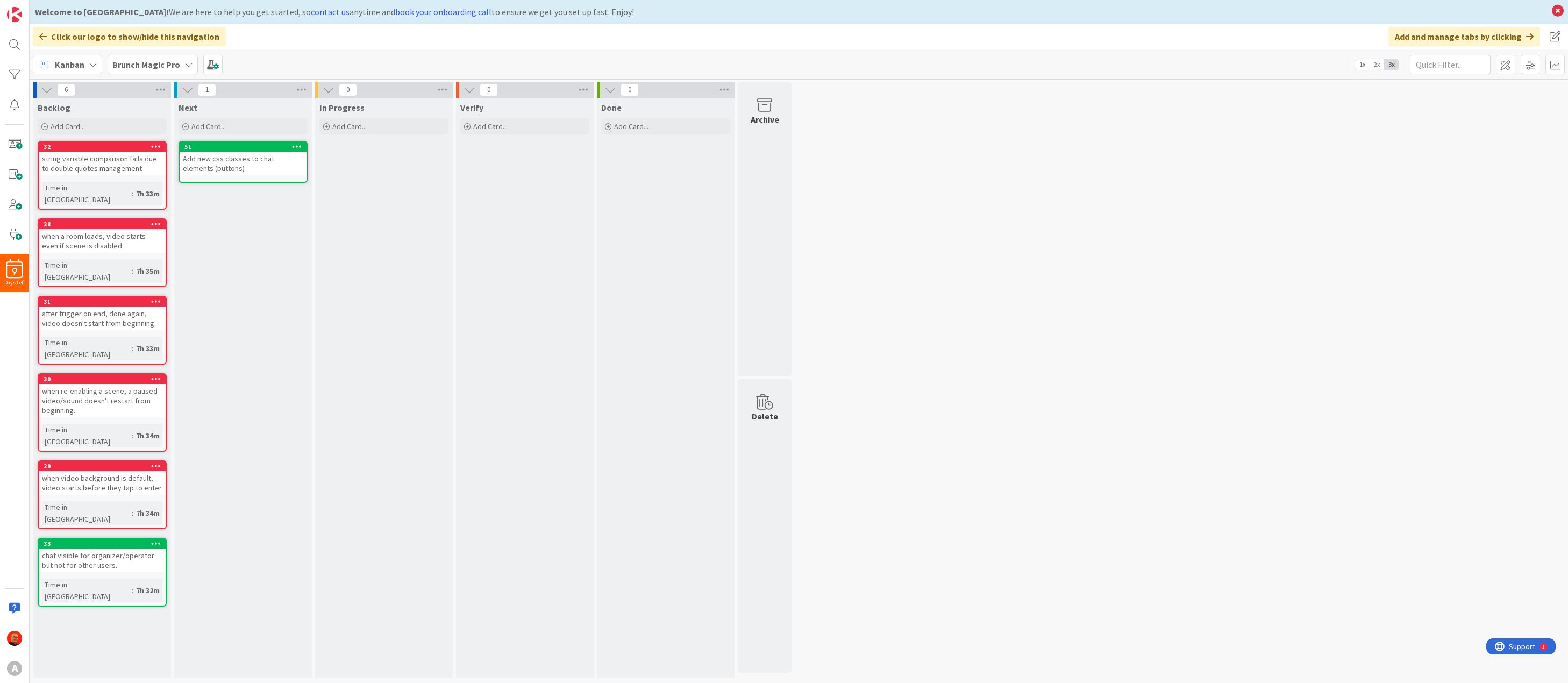
click at [212, 161] on div "Add new css classes to chat elements (buttons)" at bounding box center [243, 163] width 127 height 24
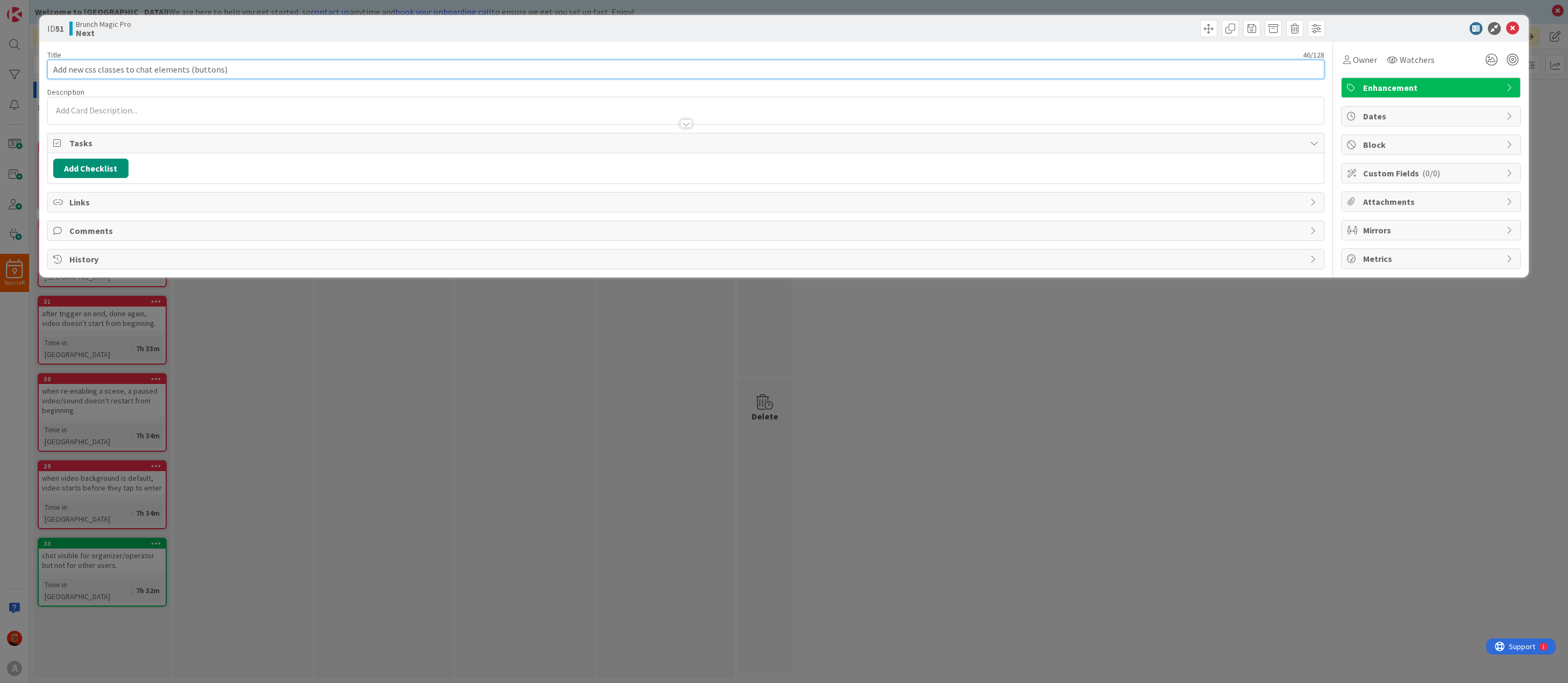
drag, startPoint x: 254, startPoint y: 69, endPoint x: 14, endPoint y: 69, distance: 240.0
click at [14, 69] on div "ID 51 Brunch Magic Pro Next Title 46 / 128 Add new css classes to chat elements…" at bounding box center [784, 342] width 1568 height 683
type input "Integrate chat addons to existing lib"
click at [1512, 26] on icon at bounding box center [1512, 28] width 13 height 13
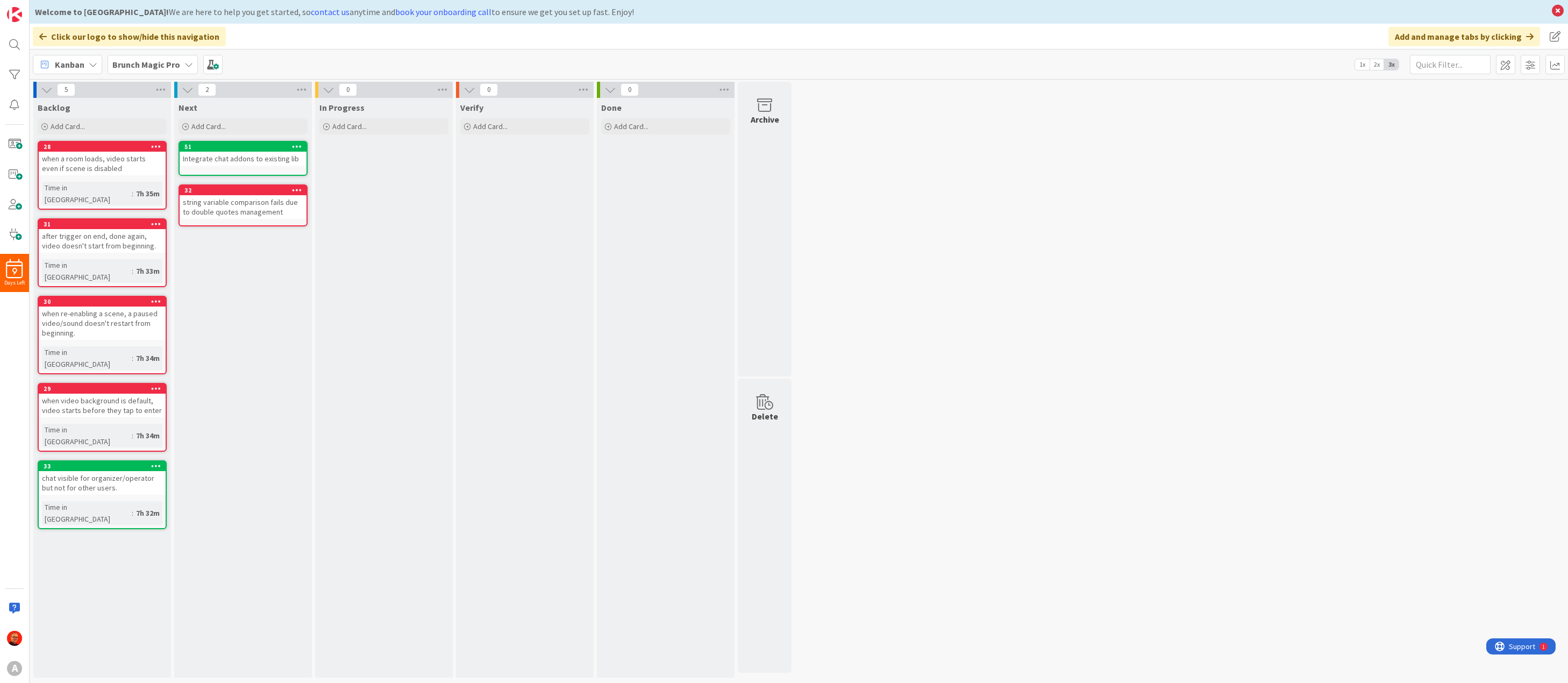
drag, startPoint x: 76, startPoint y: 488, endPoint x: 52, endPoint y: 508, distance: 31.2
click at [52, 508] on div "Backlog Add Card... Template Not Set Title 0 / 128 Label Enhancement Enhancemen…" at bounding box center [102, 388] width 138 height 580
click at [72, 127] on span "Add Card..." at bounding box center [68, 127] width 35 height 10
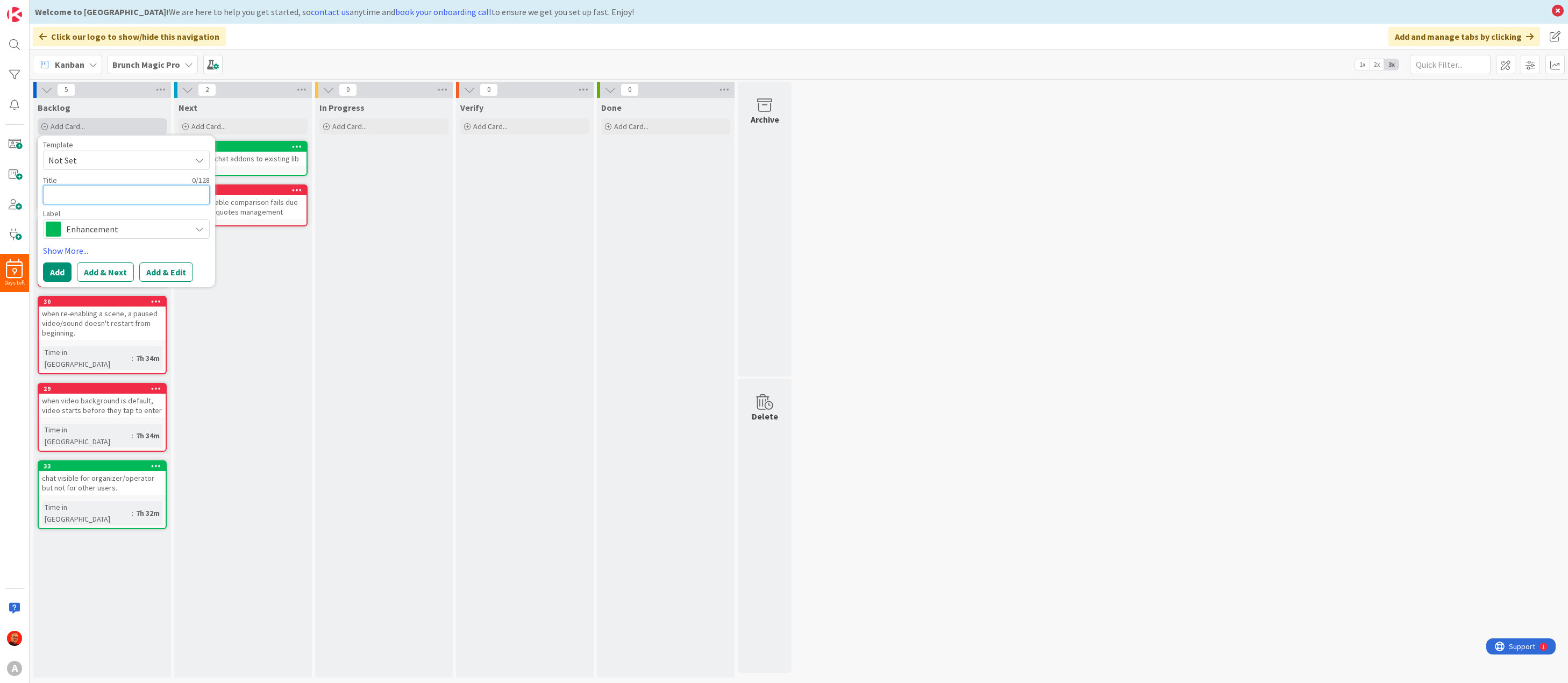
type textarea "x"
type textarea "a"
type textarea "x"
type textarea "ad"
type textarea "x"
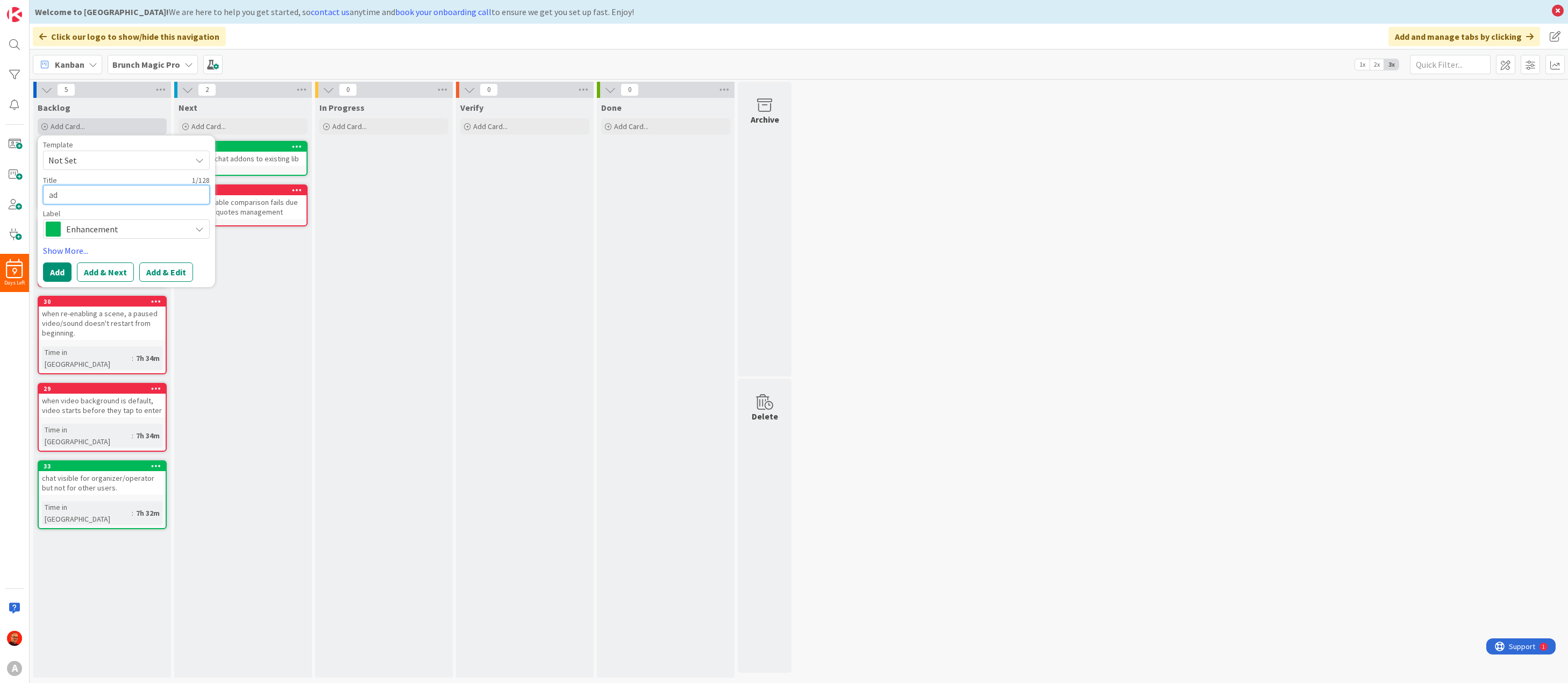
type textarea "add"
type textarea "x"
type textarea "add"
type textarea "x"
type textarea "add v"
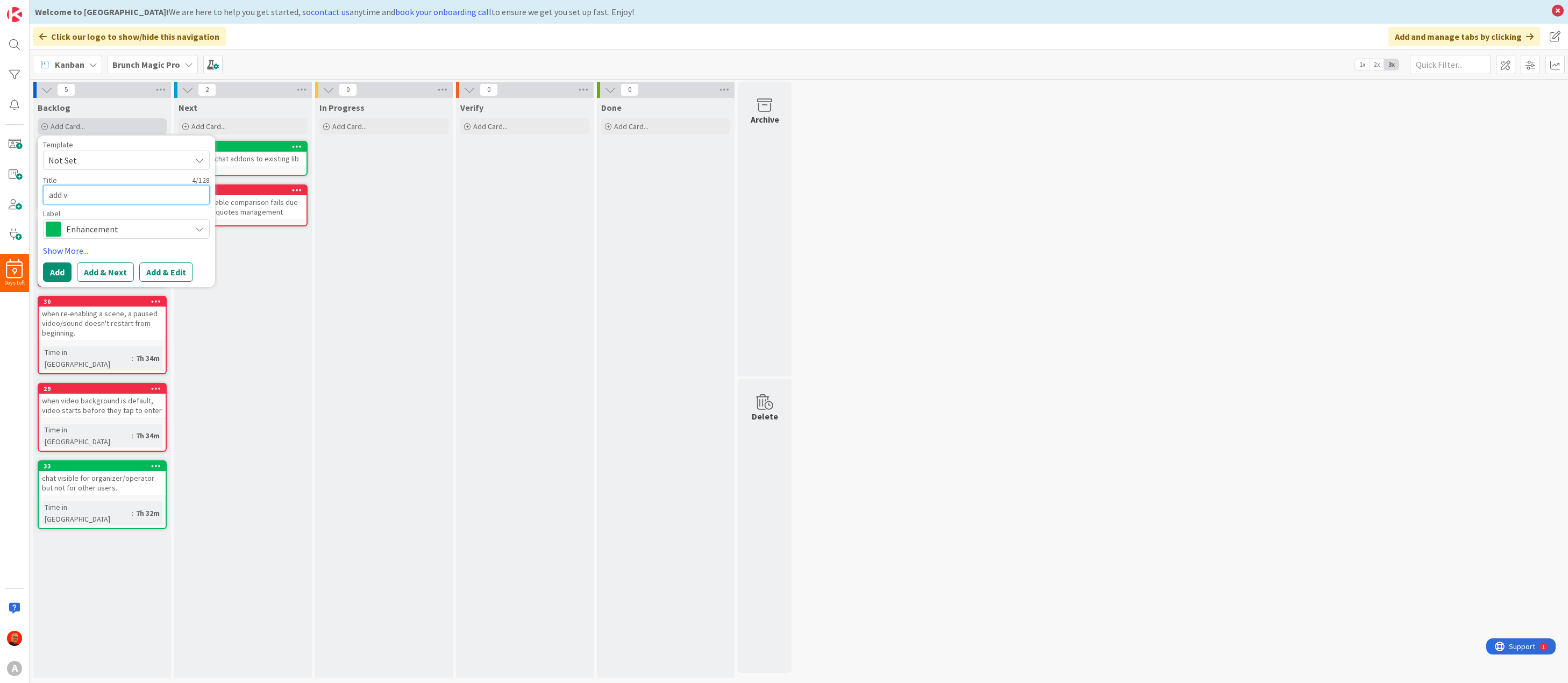
type textarea "x"
type textarea "add vi"
type textarea "x"
type textarea "add vis"
type textarea "x"
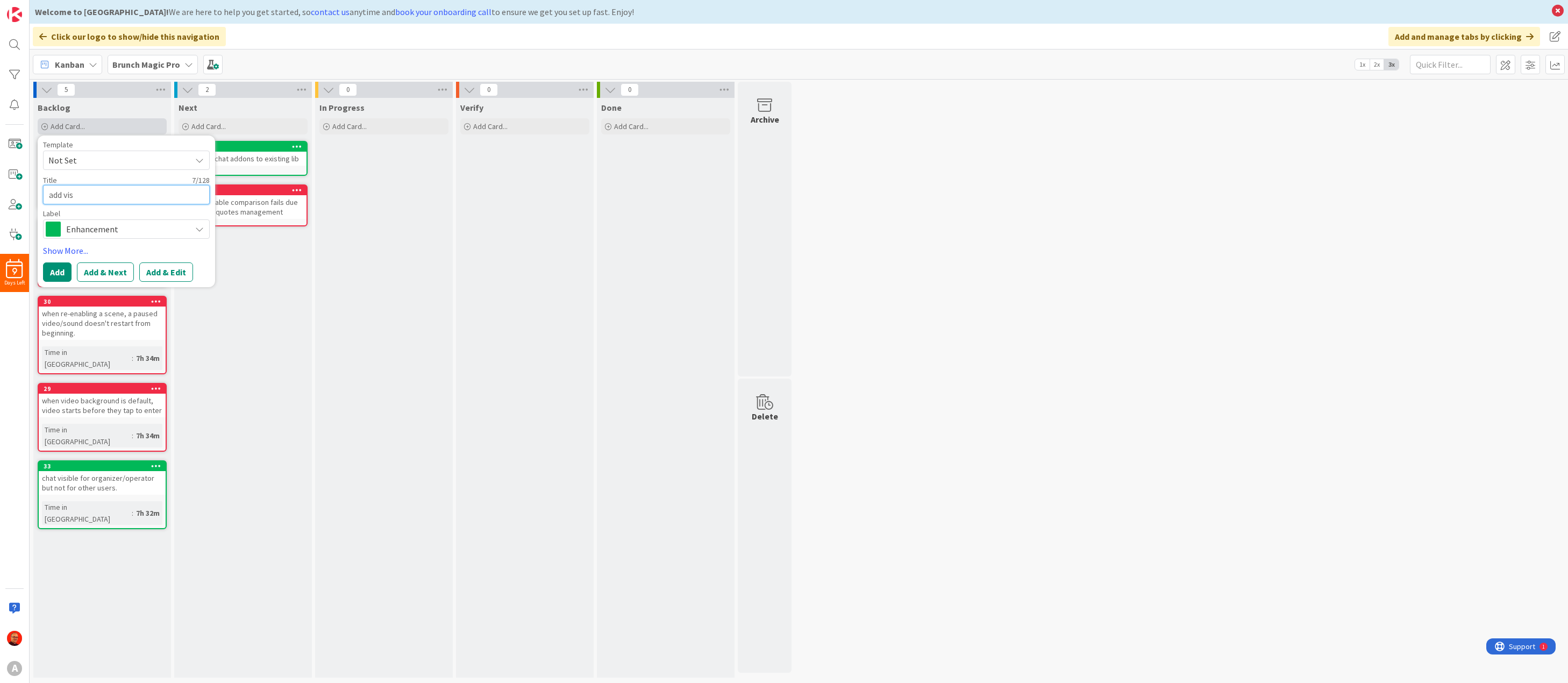
type textarea "add visi"
type textarea "x"
type textarea "add visib"
type textarea "x"
type textarea "add visibi"
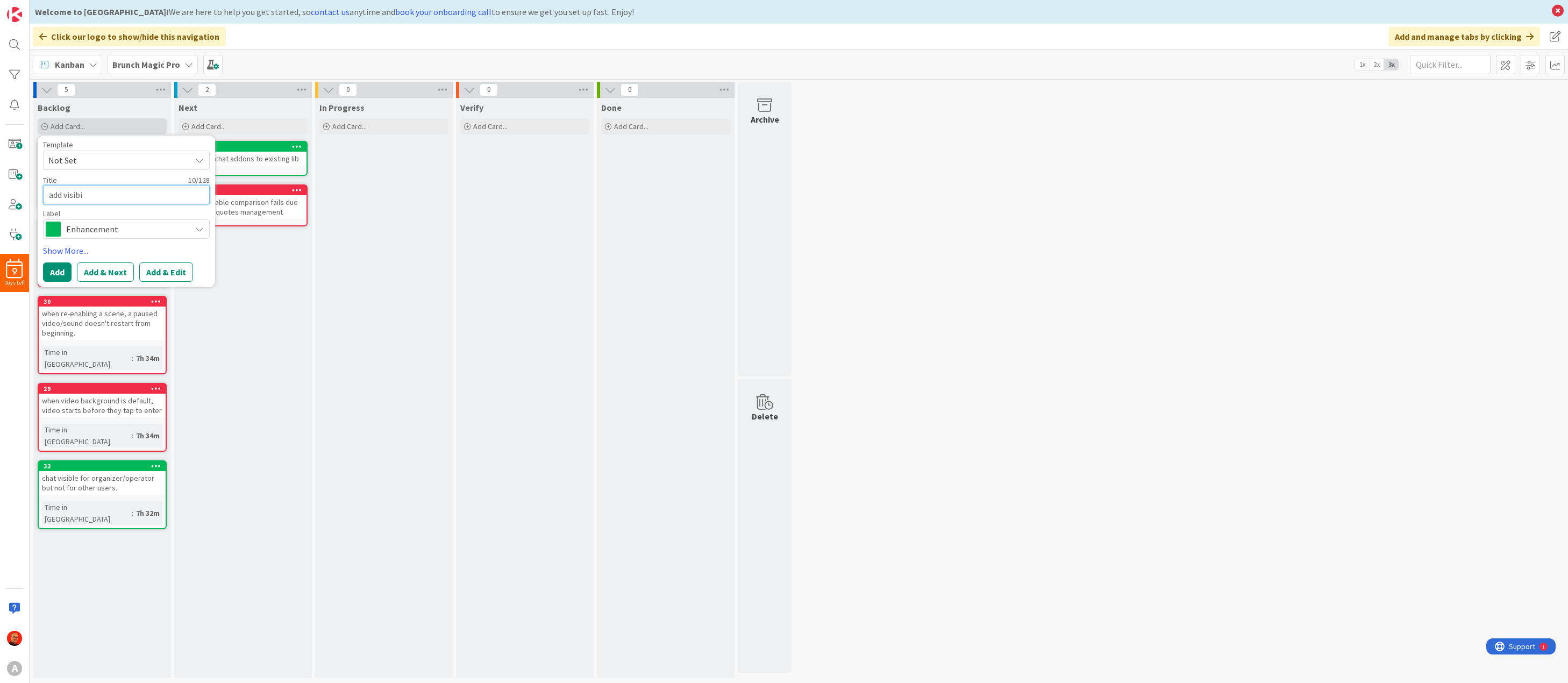
type textarea "x"
type textarea "add visibil"
type textarea "x"
type textarea "add visibili"
type textarea "x"
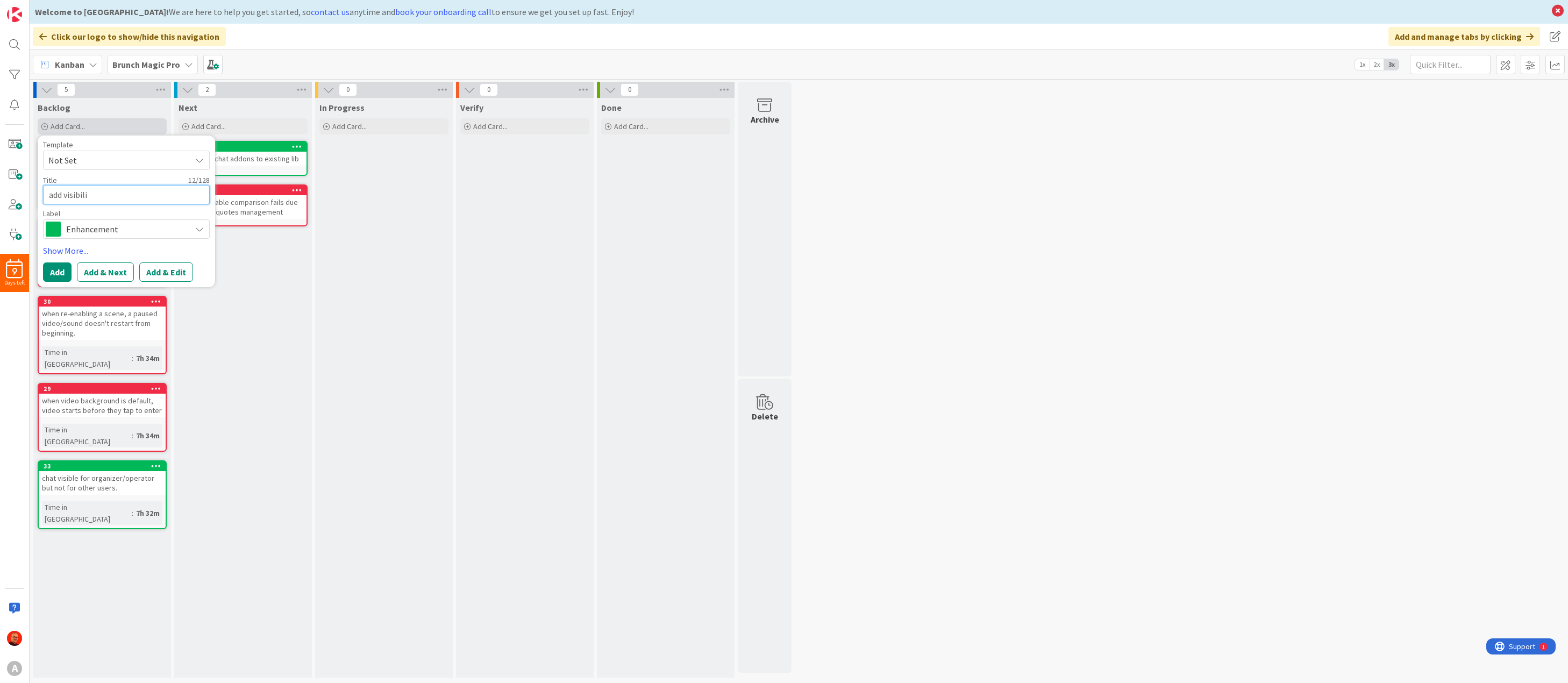
type textarea "add visibilit"
type textarea "x"
type textarea "add visibility"
type textarea "x"
type textarea "add visibilit"
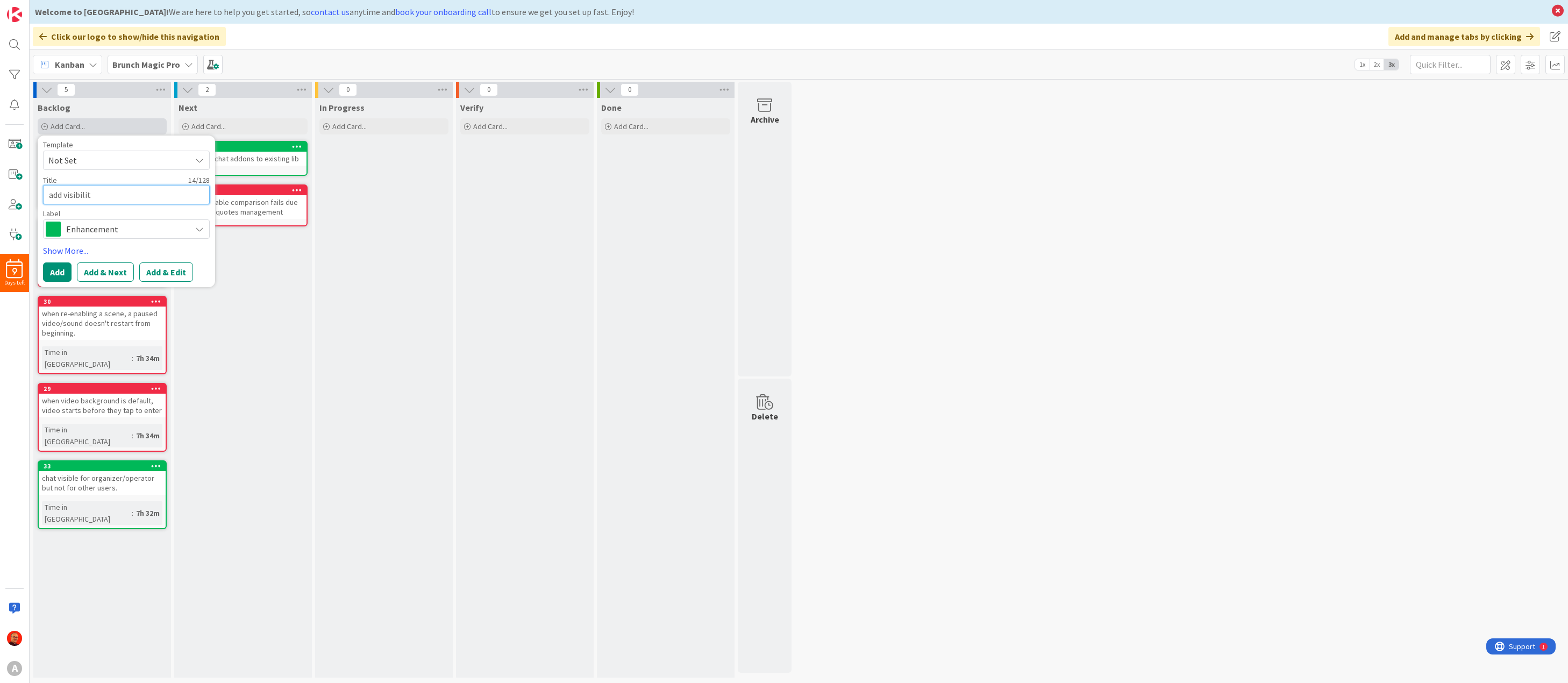
type textarea "x"
type textarea "add visibili"
type textarea "x"
type textarea "add visibil"
type textarea "x"
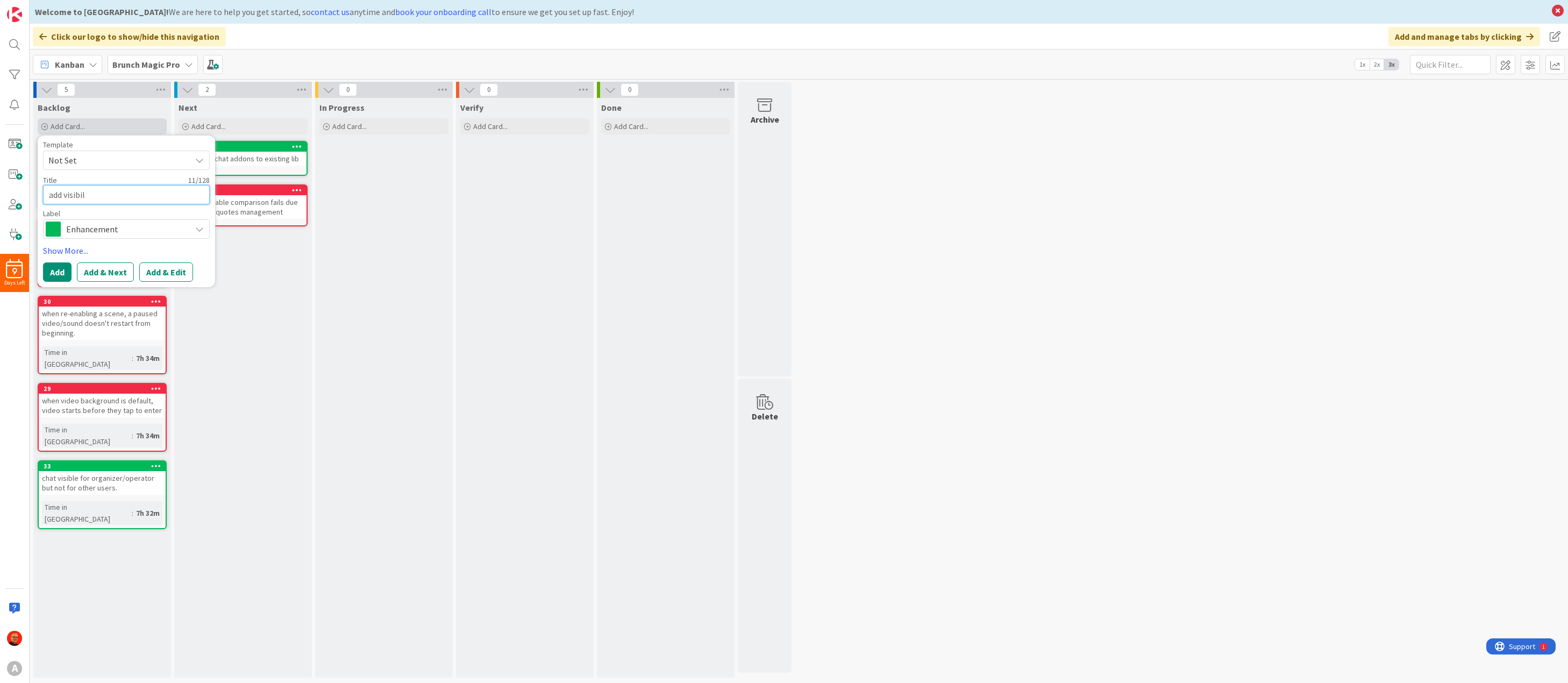
type textarea "add visibi"
type textarea "x"
type textarea "add visib"
type textarea "x"
type textarea "add visi"
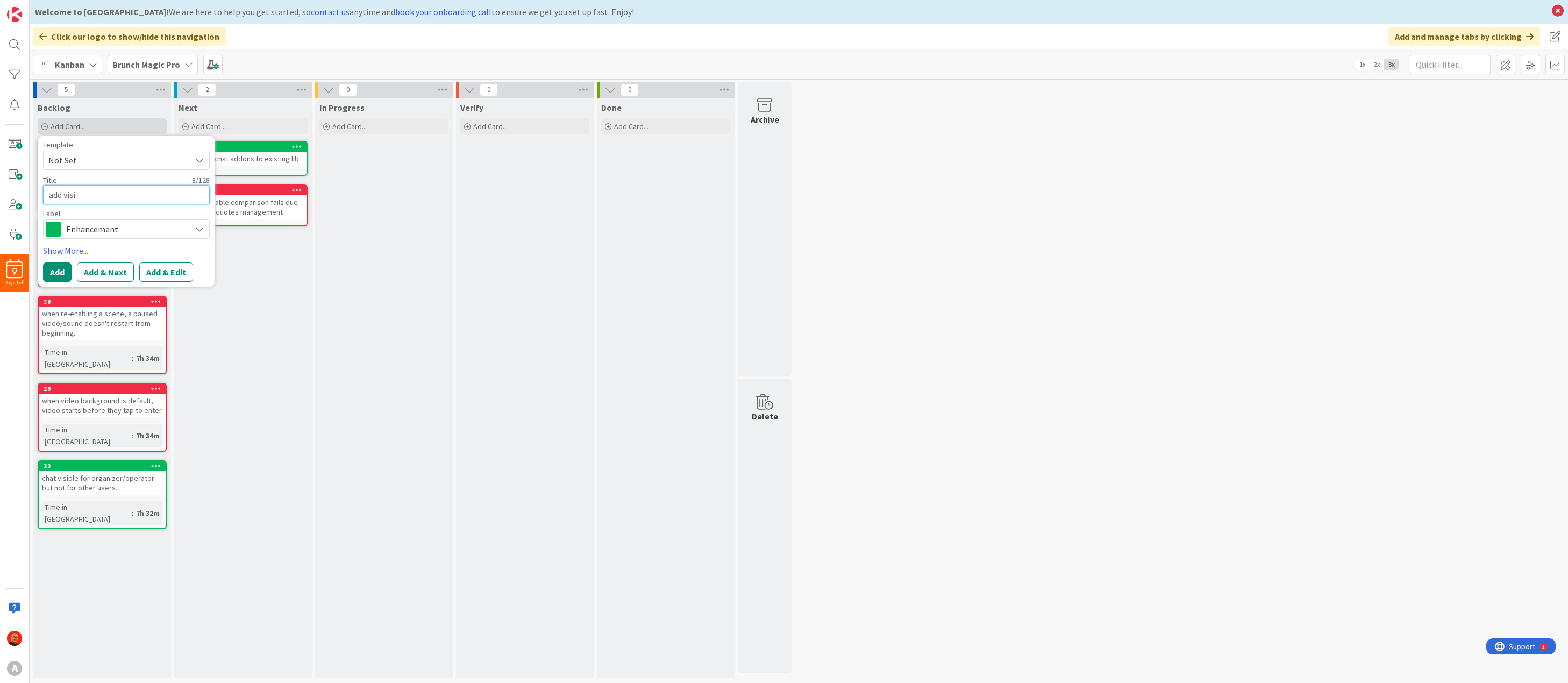
type textarea "x"
type textarea "add vis"
type textarea "x"
type textarea "add vi"
type textarea "x"
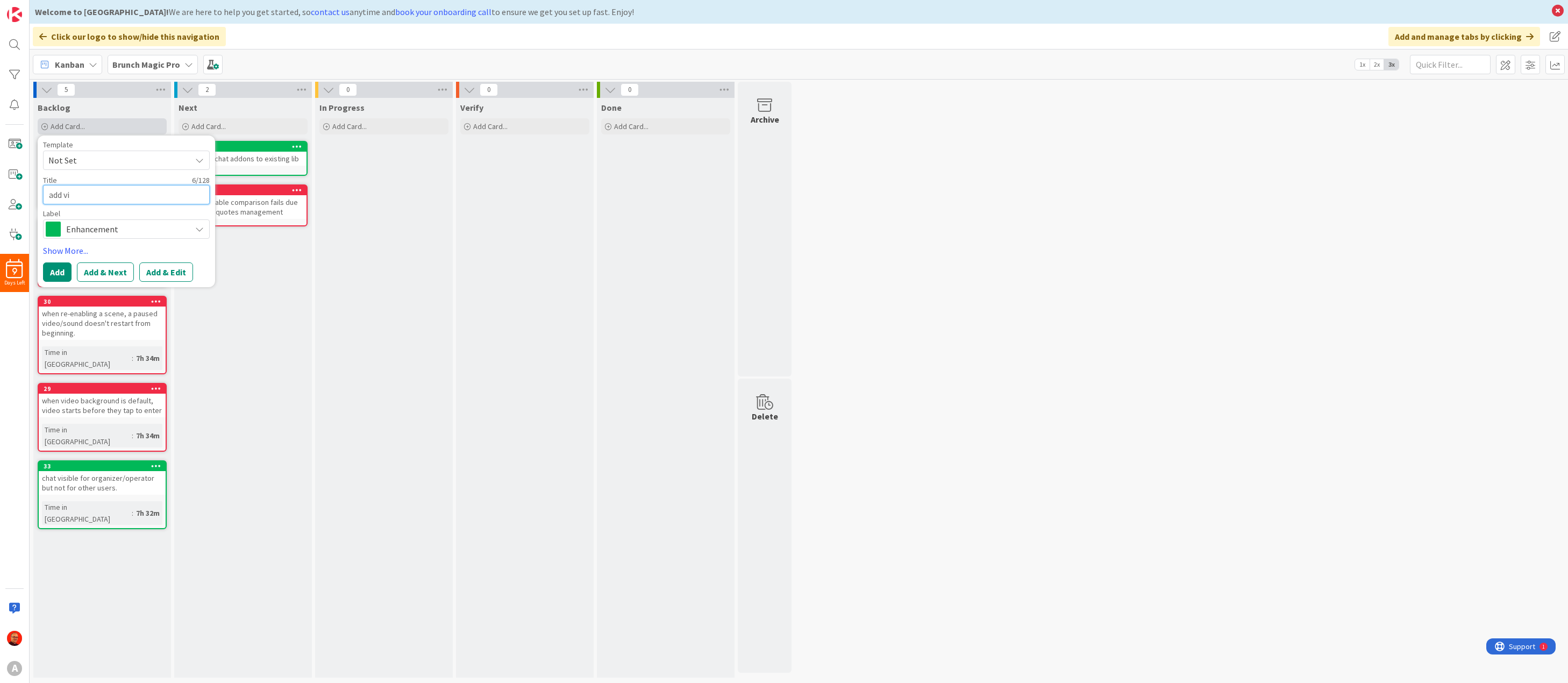
type textarea "add v"
type textarea "x"
type textarea "add"
type textarea "x"
type textarea "add v"
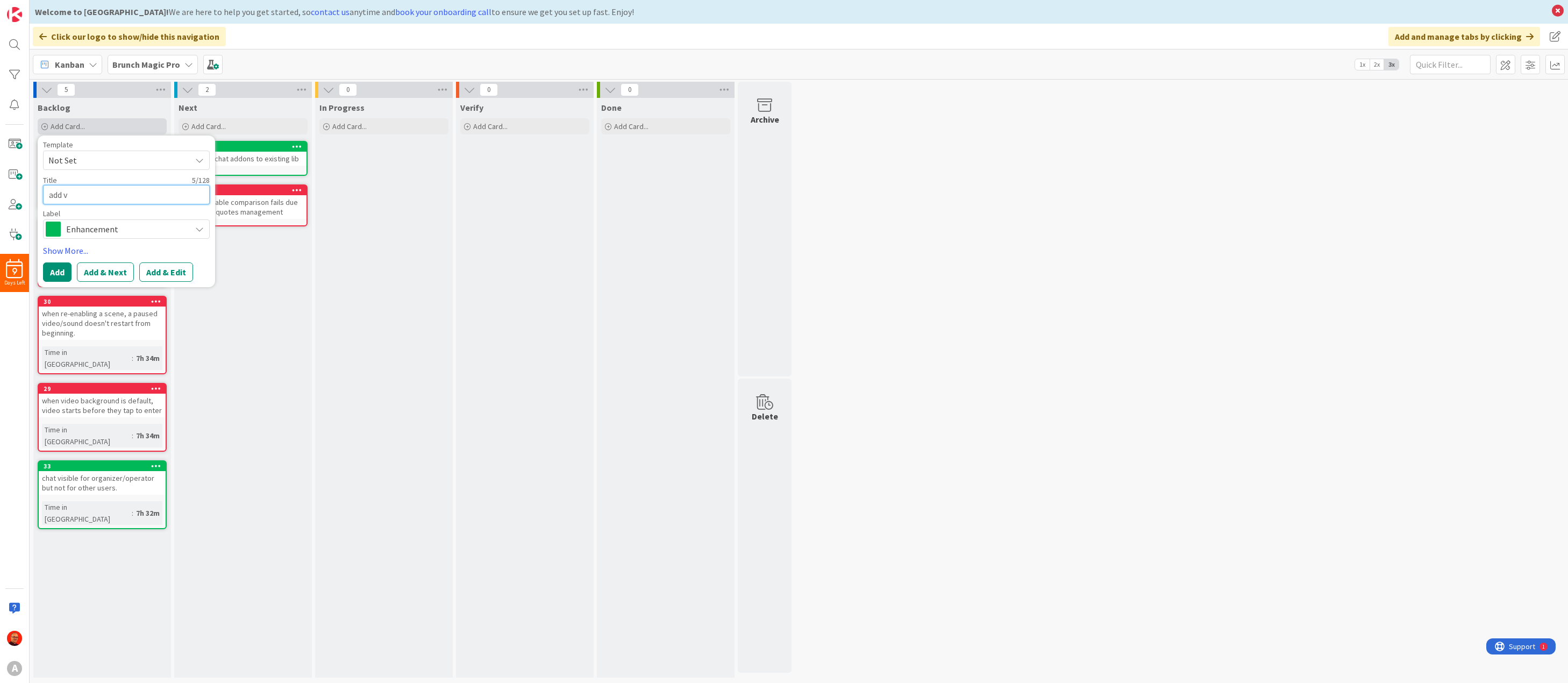
type textarea "x"
type textarea "add vi"
type textarea "x"
type textarea "add vis"
type textarea "x"
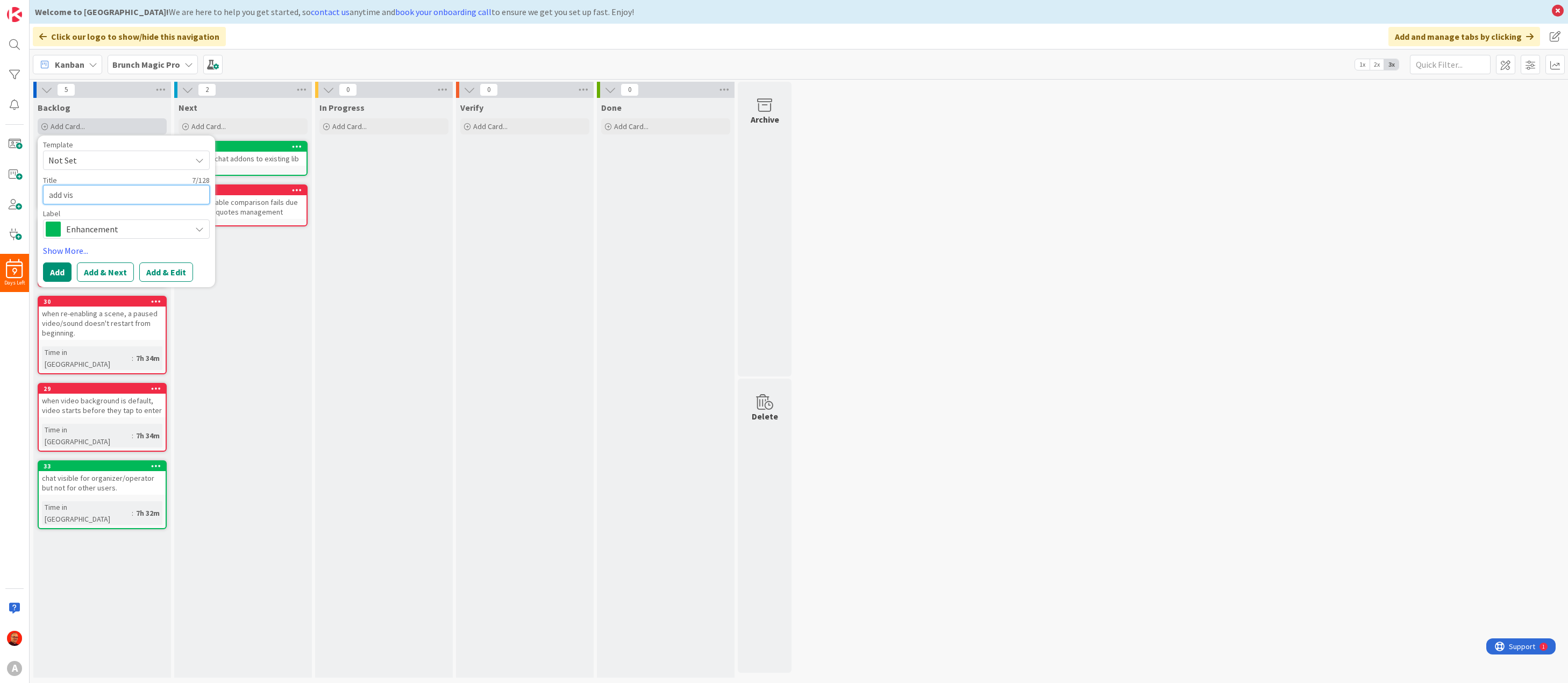
type textarea "add visi"
type textarea "x"
type textarea "add vis"
type textarea "x"
type textarea "add vi"
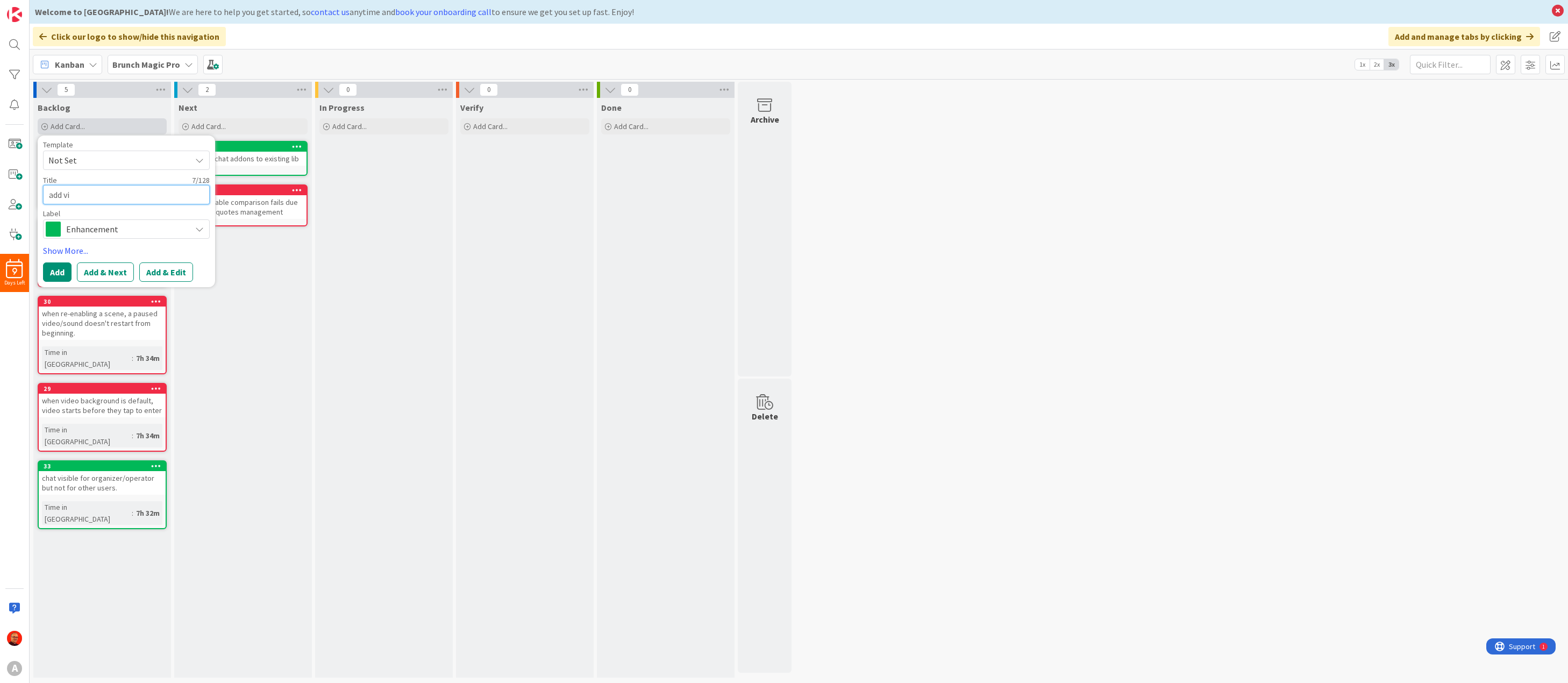
type textarea "x"
type textarea "add v"
type textarea "x"
type textarea "add"
type textarea "x"
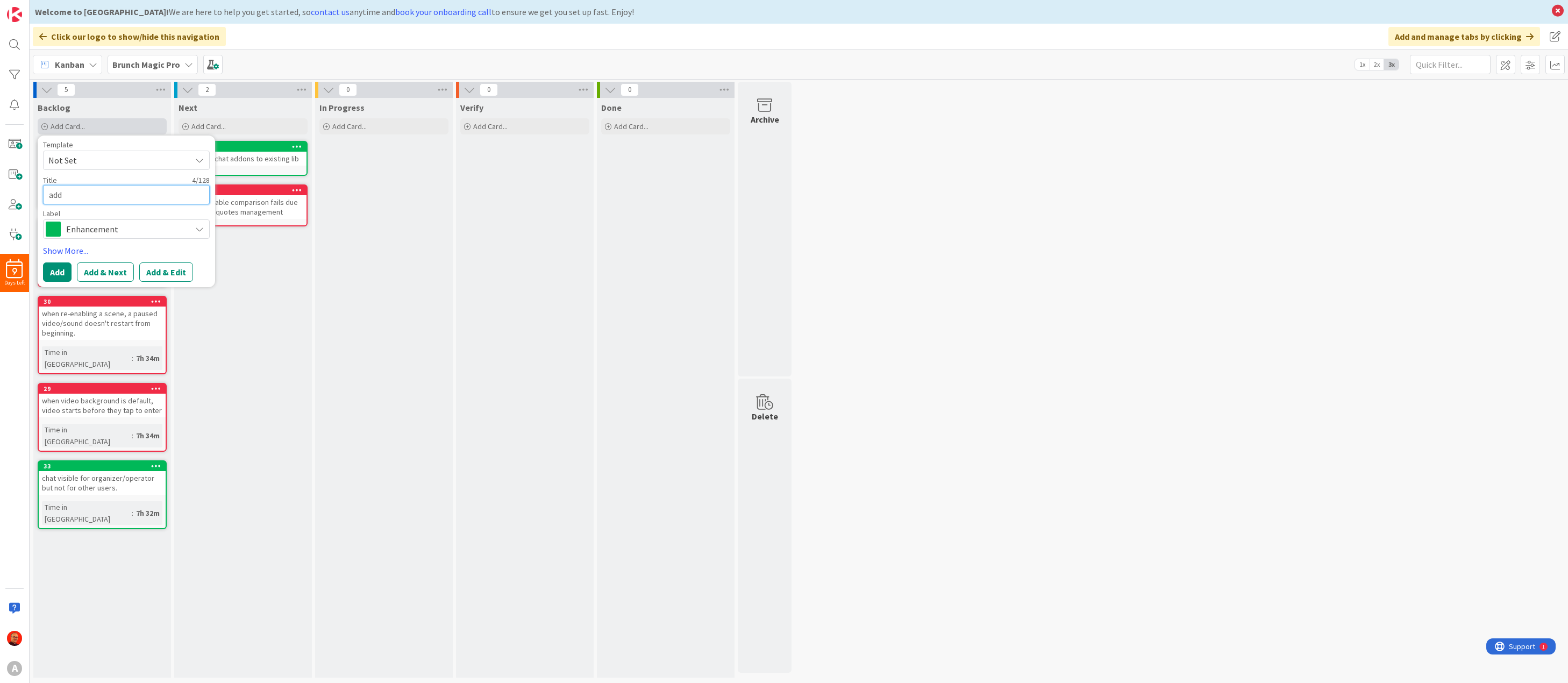
type textarea "add c"
type textarea "x"
type textarea "add co"
type textarea "x"
type textarea "add con"
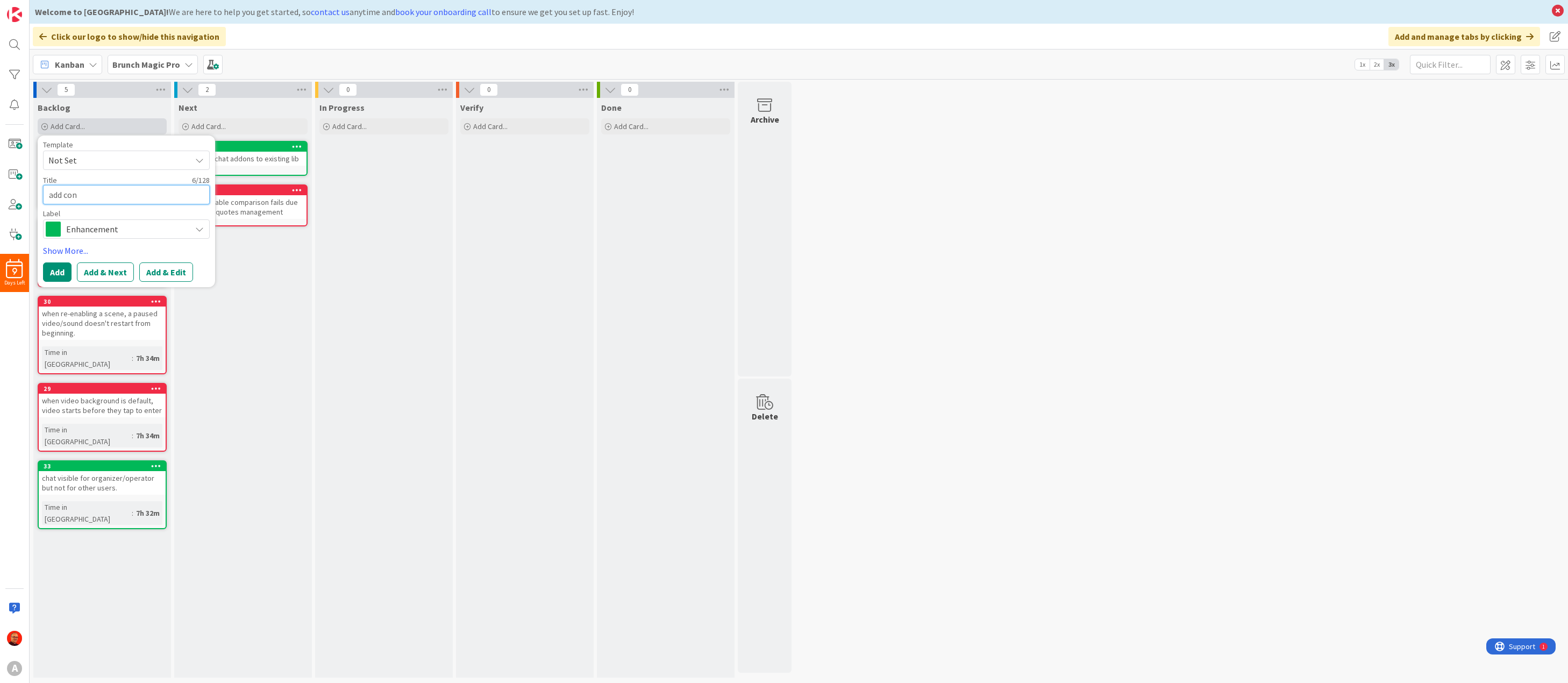
type textarea "x"
type textarea "add cond"
type textarea "x"
type textarea "add condi"
type textarea "x"
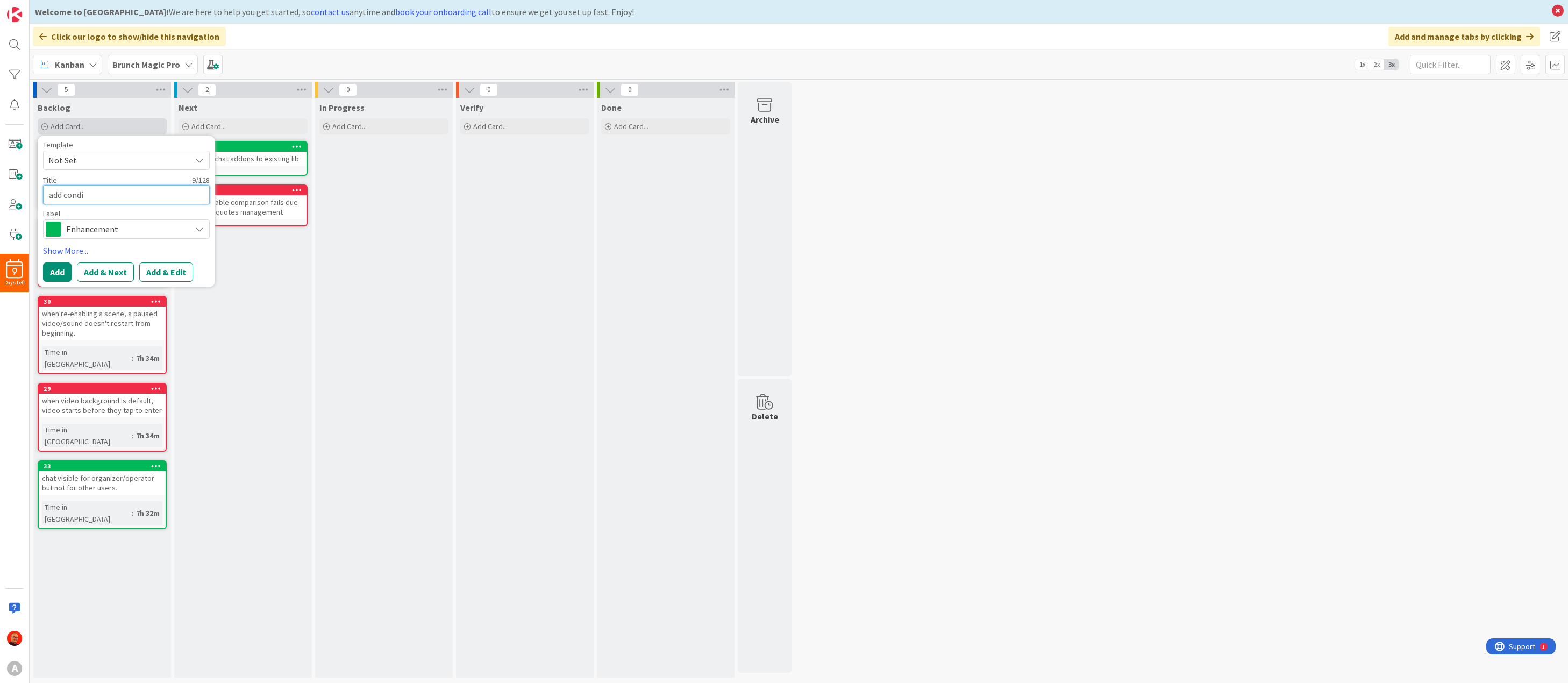
type textarea "add [PERSON_NAME]"
type textarea "x"
type textarea "add conditio"
type textarea "x"
type textarea "add condition"
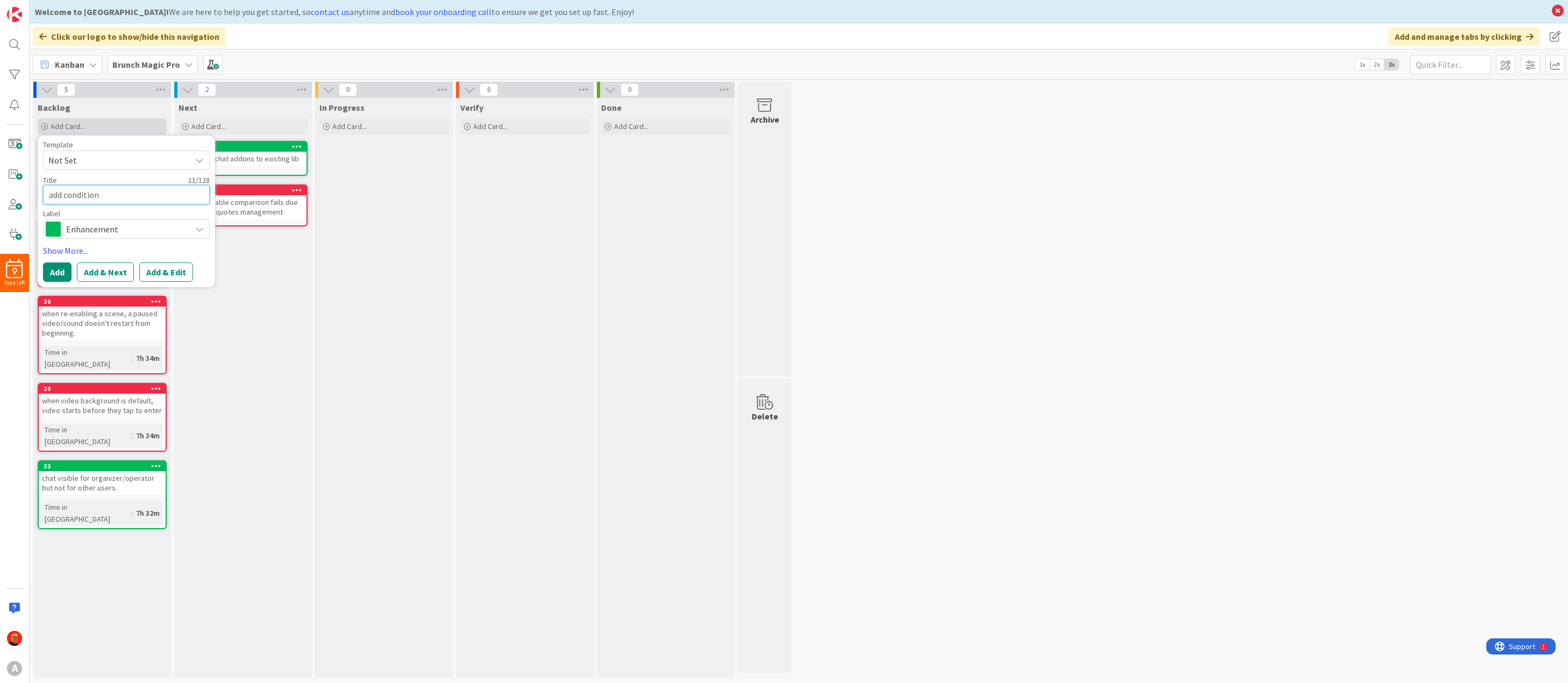
type textarea "x"
type textarea "add conditiona"
type textarea "x"
type textarea "add conditional"
type textarea "x"
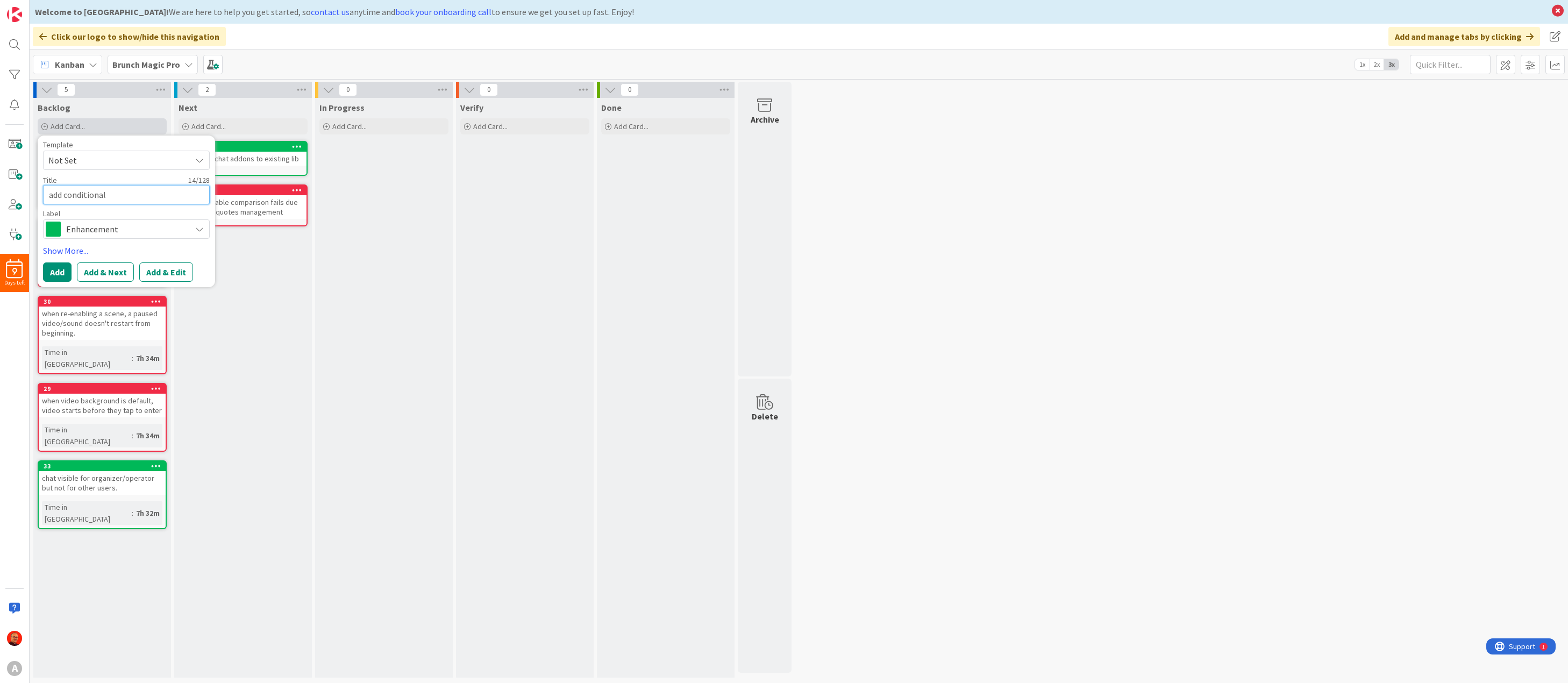
type textarea "add conditional"
type textarea "x"
type textarea "add conditional v"
type textarea "x"
type textarea "add conditional vi"
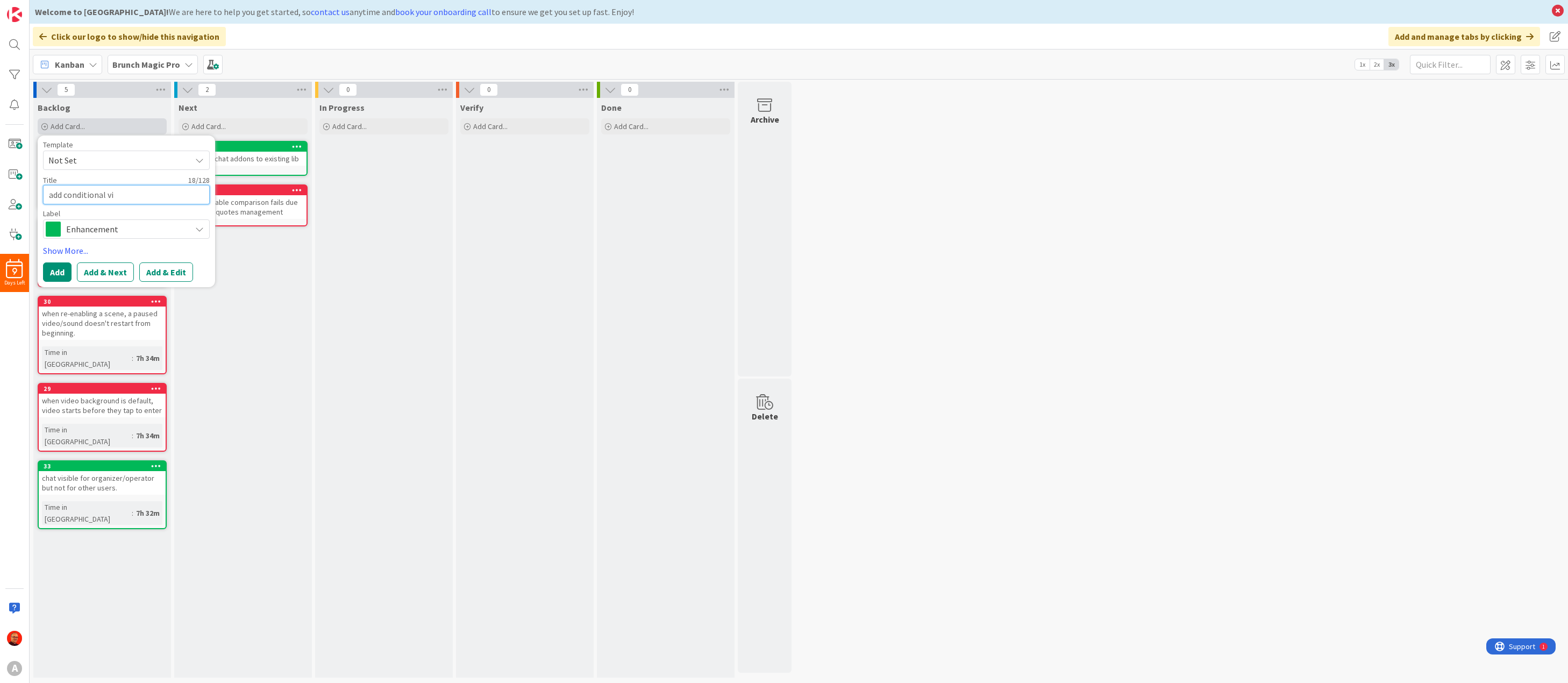
type textarea "x"
type textarea "add conditional vis"
type textarea "x"
type textarea "add conditional visi"
type textarea "x"
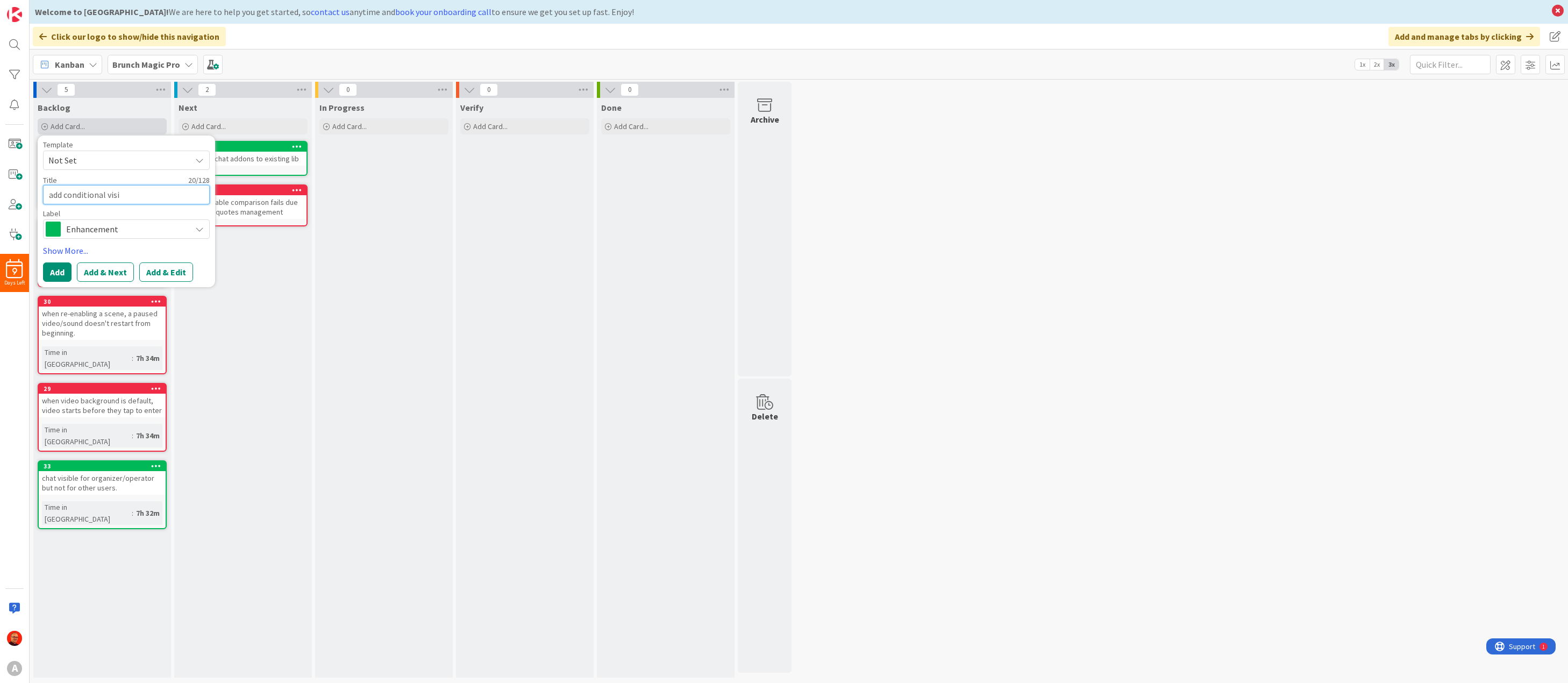
type textarea "add conditional visib"
type textarea "x"
type textarea "add conditional visibi"
type textarea "x"
type textarea "add conditional visibil"
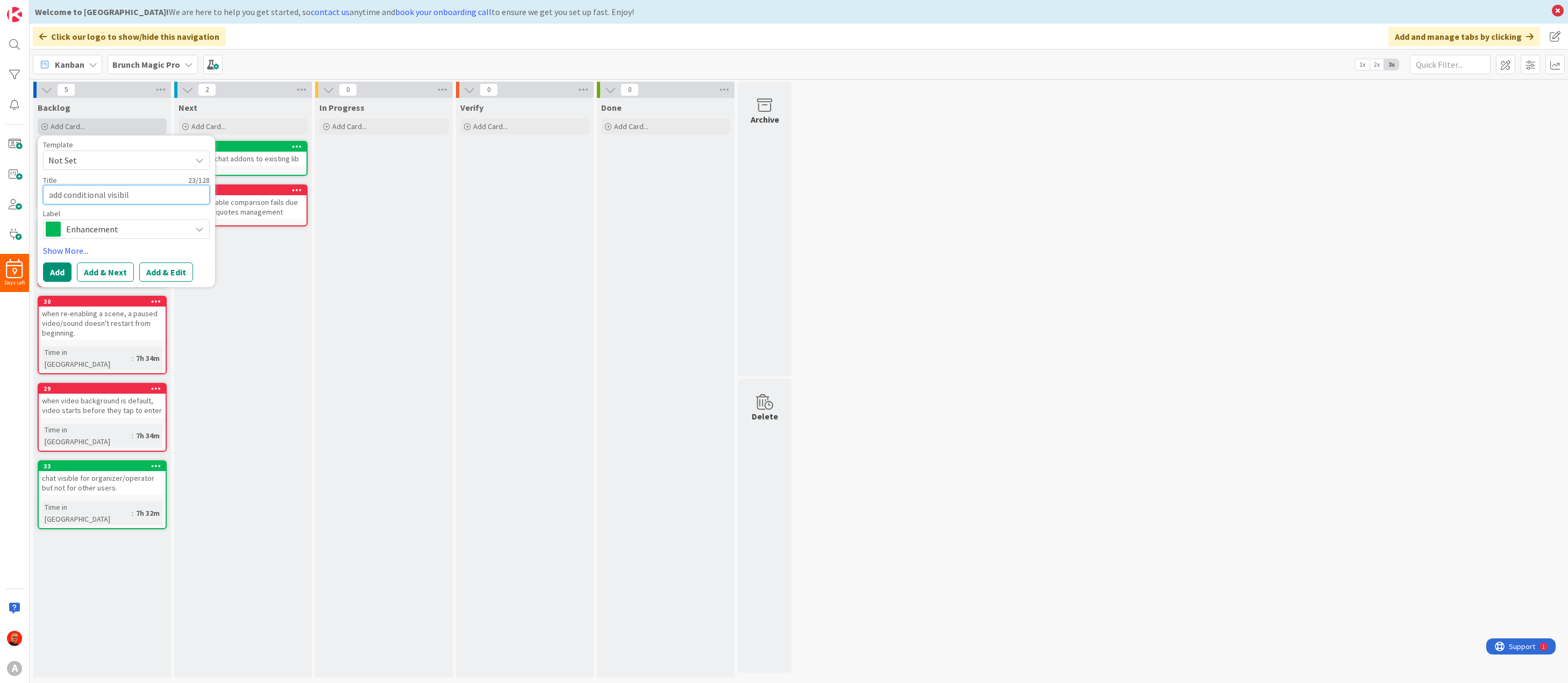
type textarea "x"
type textarea "add conditional visibili"
type textarea "x"
click at [58, 268] on button "Add" at bounding box center [57, 272] width 29 height 19
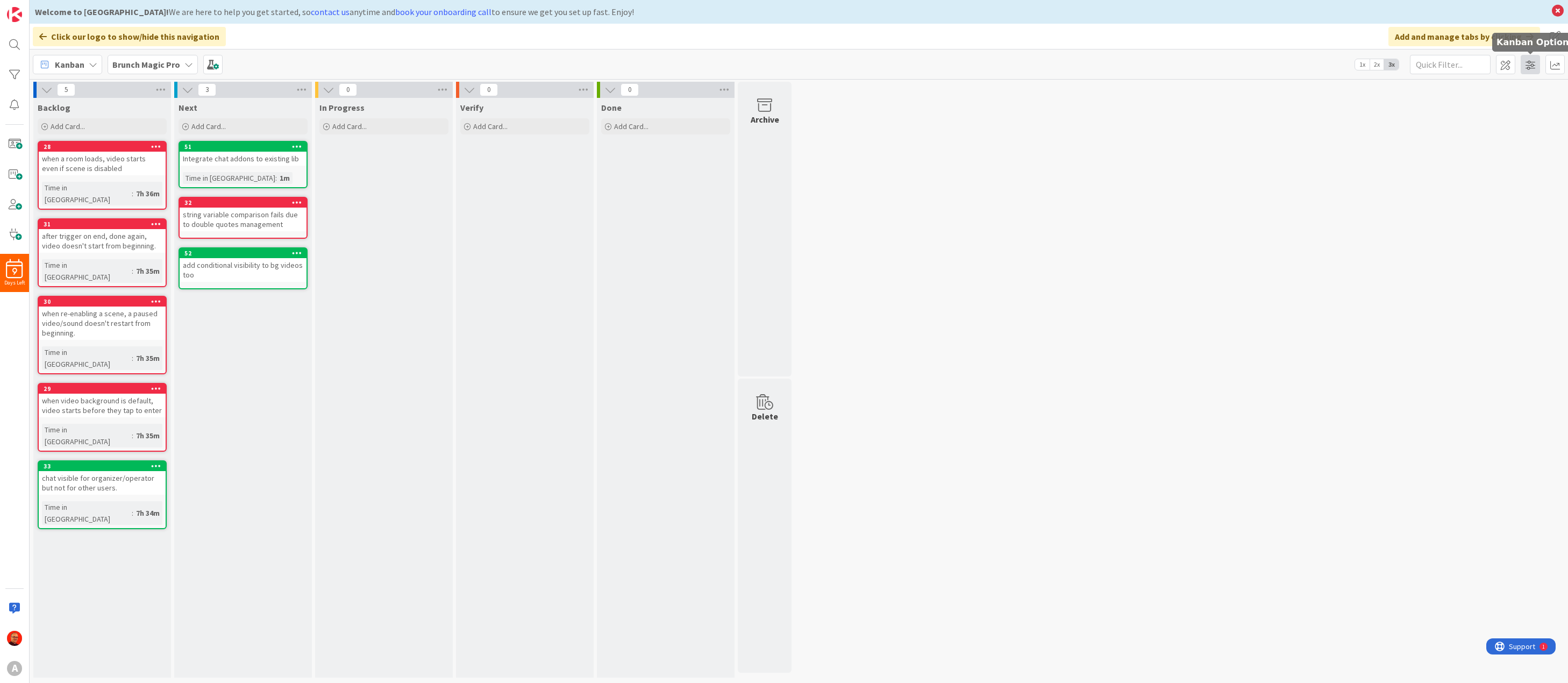
click at [1527, 62] on span at bounding box center [1530, 65] width 19 height 19
click at [1528, 63] on span at bounding box center [1530, 65] width 19 height 19
click at [1531, 62] on span at bounding box center [1530, 65] width 19 height 19
click at [1529, 66] on span at bounding box center [1530, 65] width 19 height 19
click at [1503, 63] on span at bounding box center [1506, 65] width 19 height 19
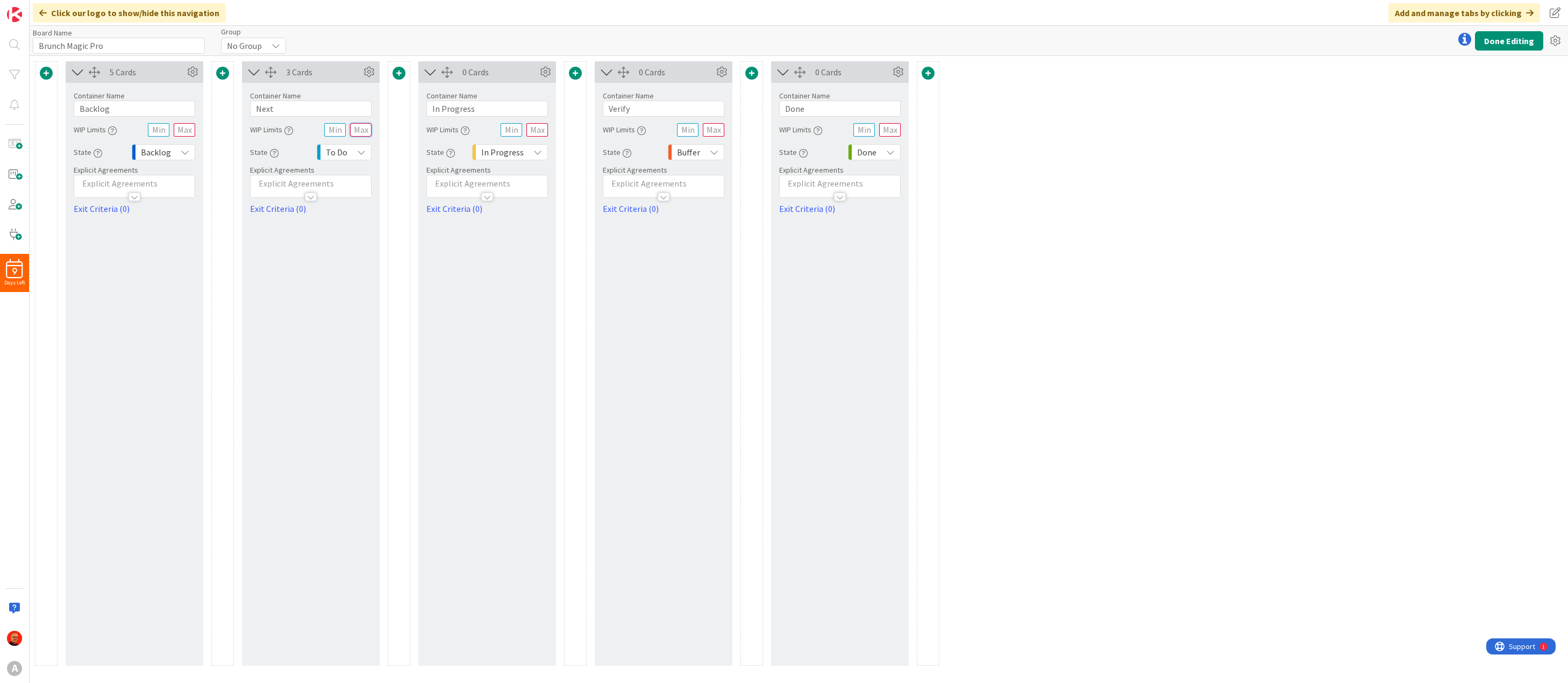
click at [359, 131] on input "text" at bounding box center [360, 130] width 21 height 13
click at [1518, 44] on button "Done Editing" at bounding box center [1509, 41] width 68 height 19
